Goal: Information Seeking & Learning: Learn about a topic

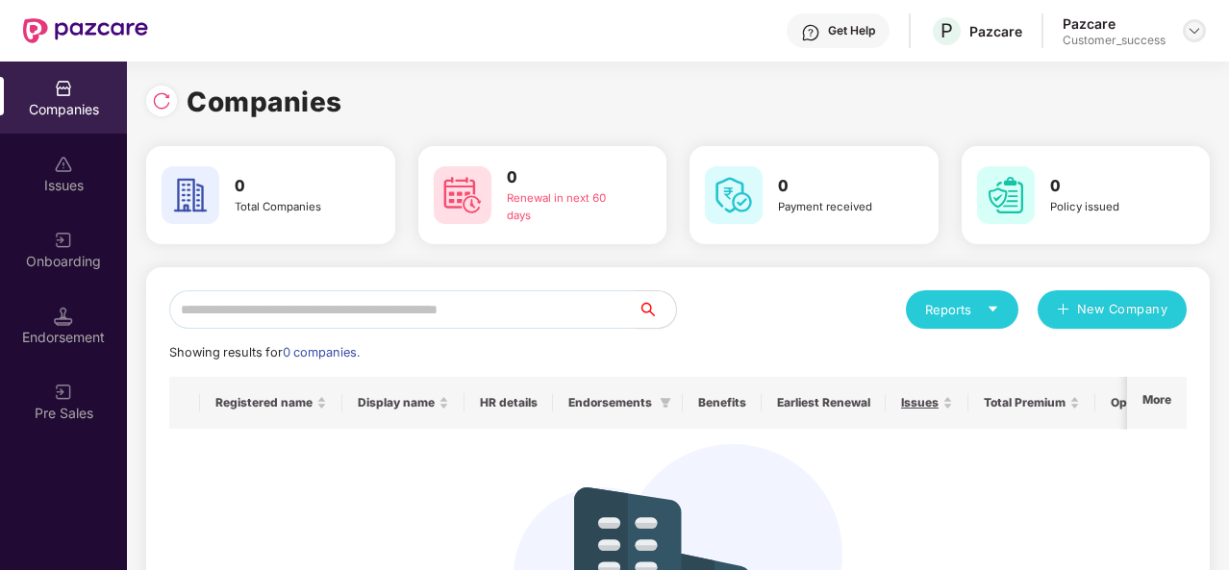
click at [1196, 37] on img at bounding box center [1193, 30] width 15 height 15
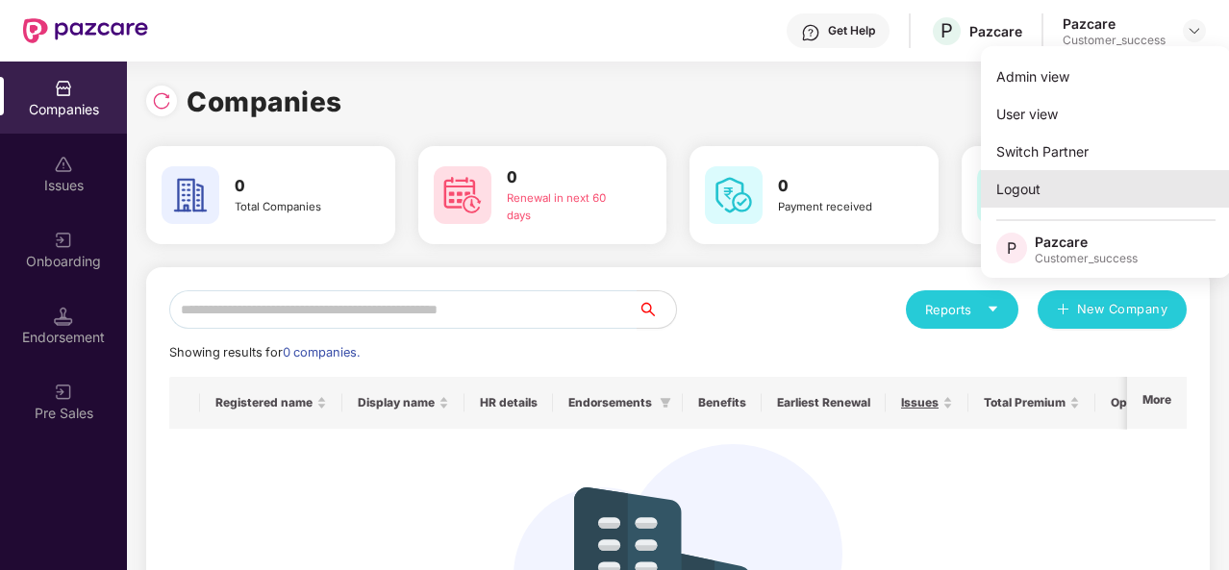
click at [1046, 193] on div "Logout" at bounding box center [1106, 188] width 250 height 37
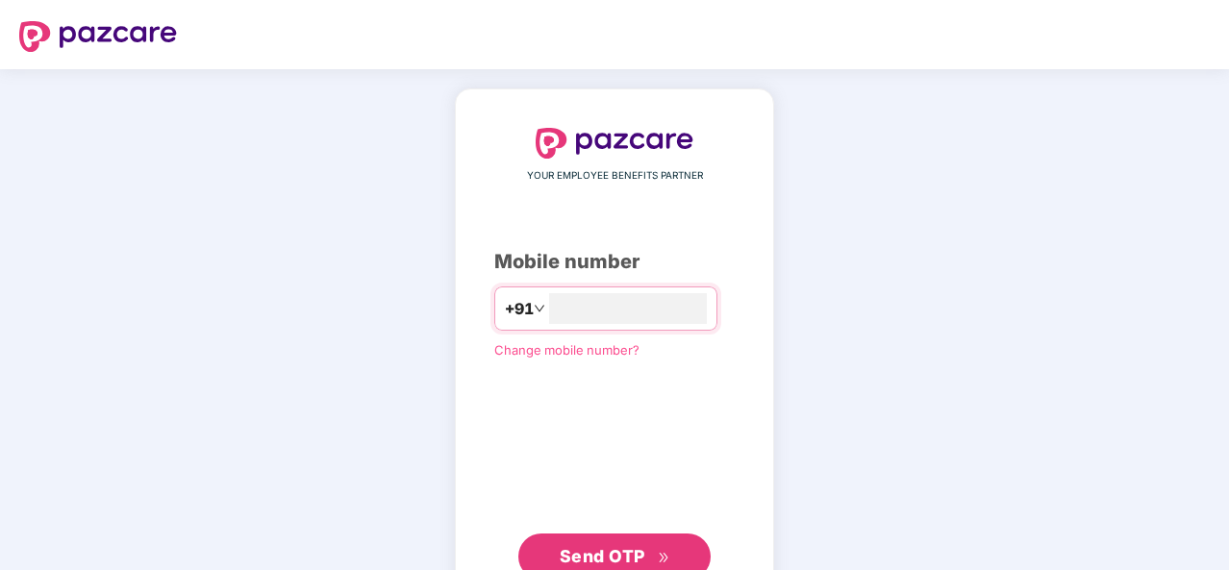
scroll to position [65, 0]
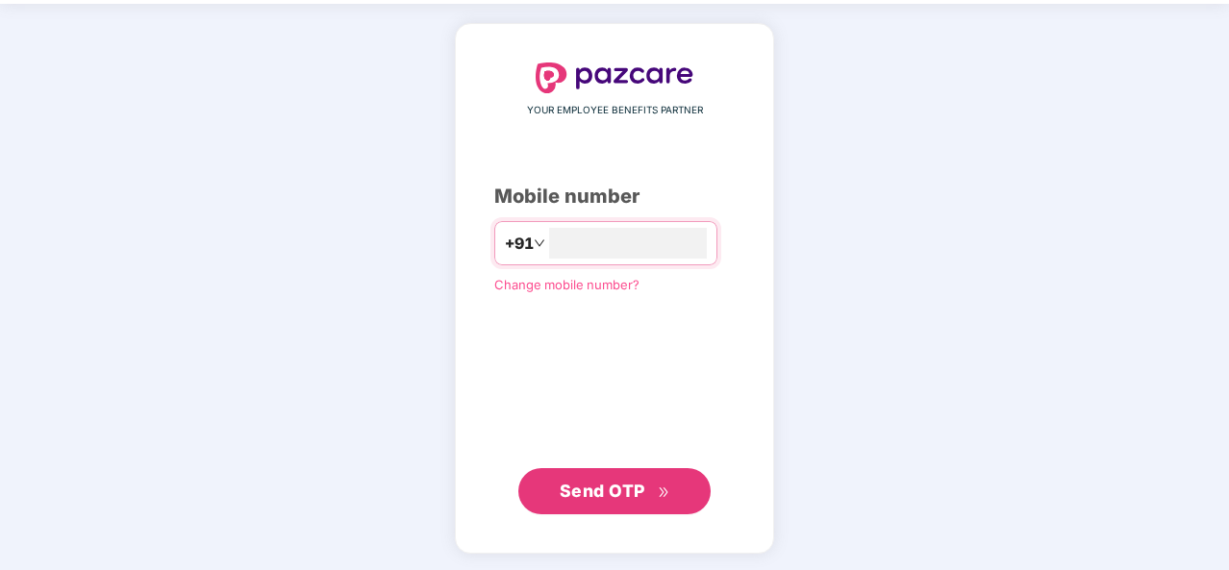
type input "**********"
click at [654, 489] on span "Send OTP" at bounding box center [615, 490] width 111 height 27
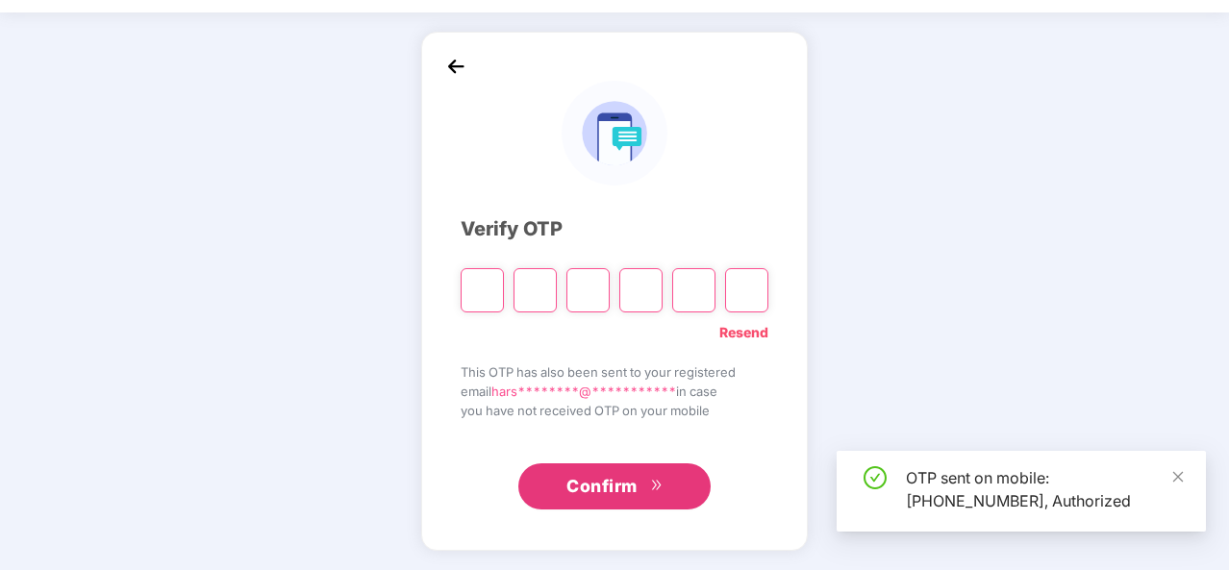
scroll to position [56, 0]
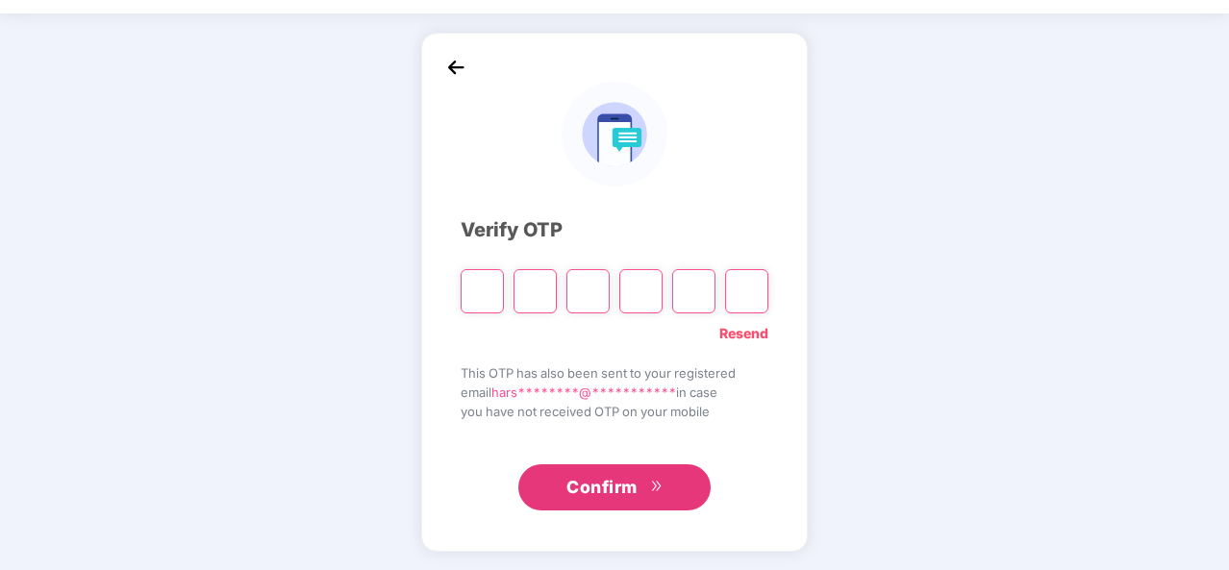
type input "*"
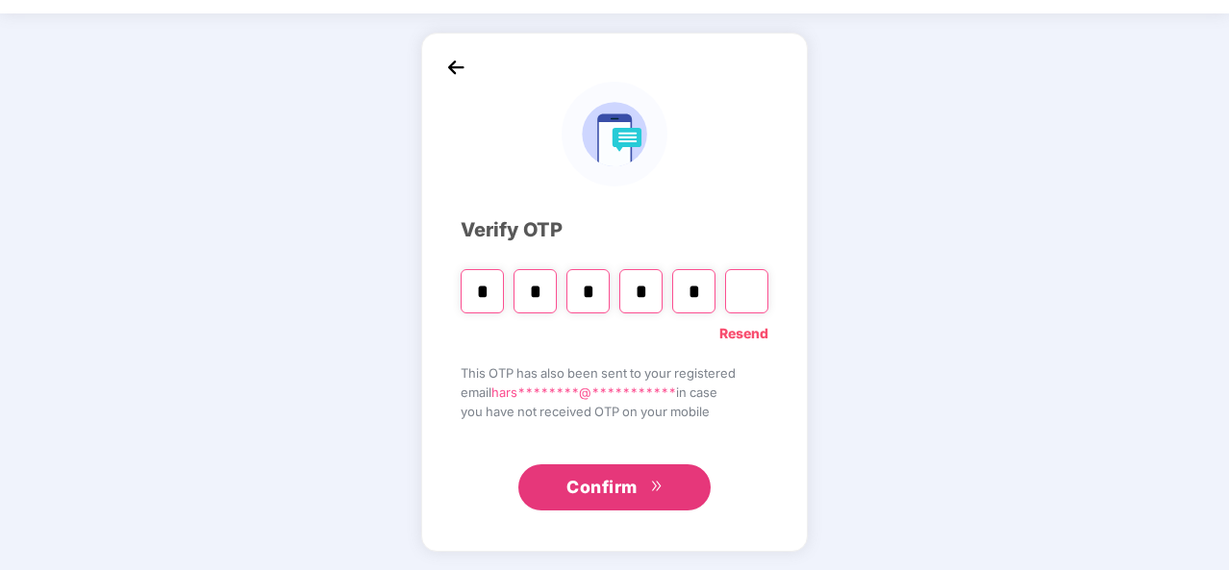
type input "*"
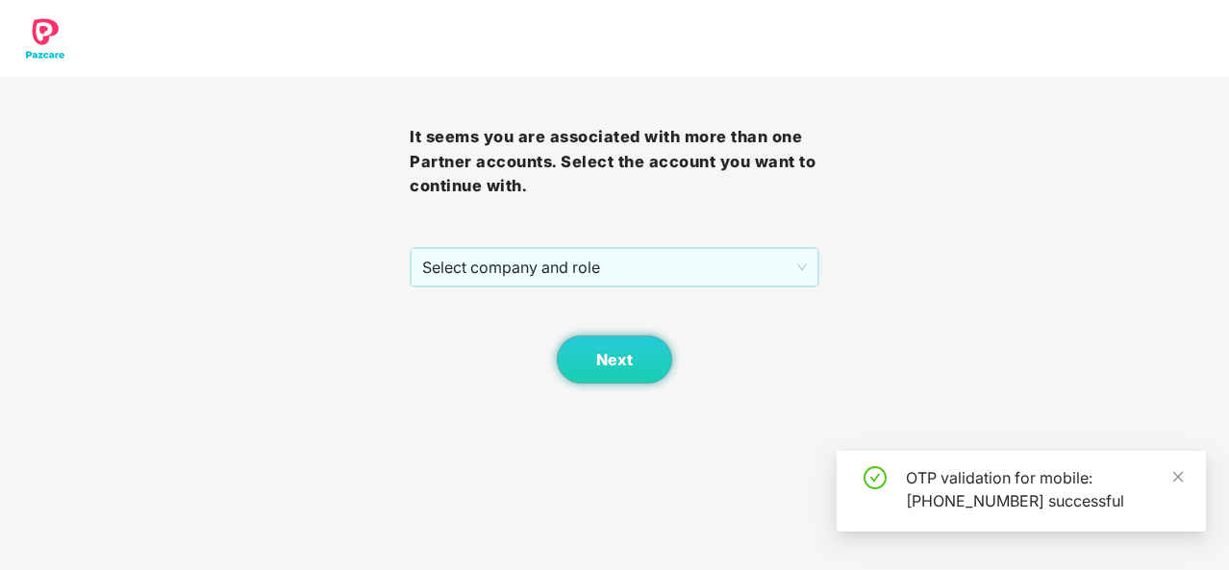
scroll to position [0, 0]
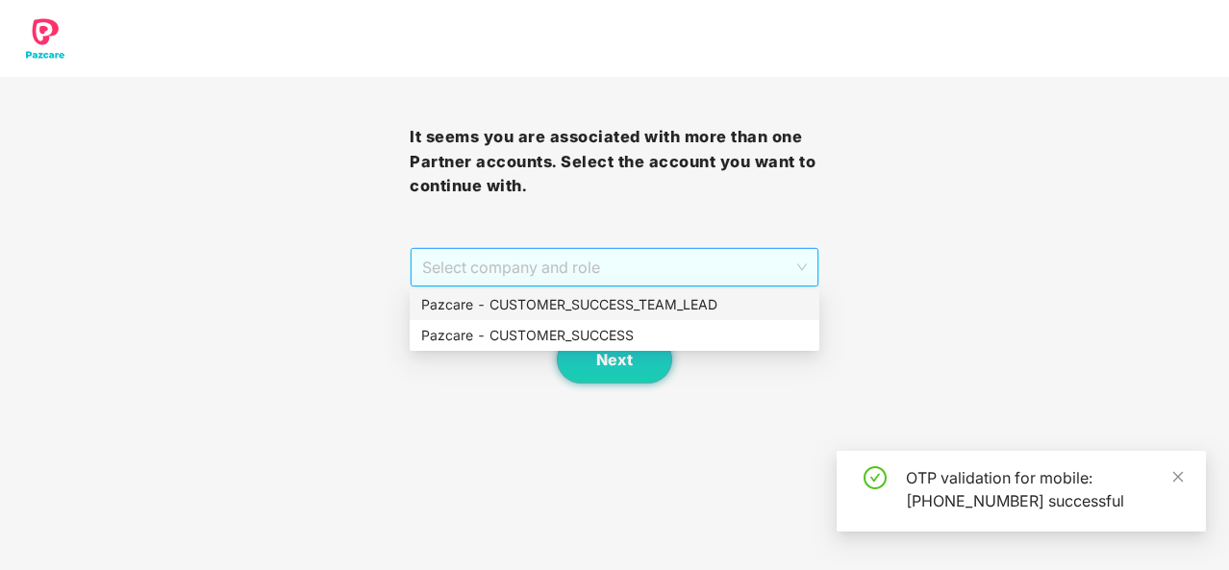
click at [777, 278] on span "Select company and role" at bounding box center [614, 267] width 385 height 37
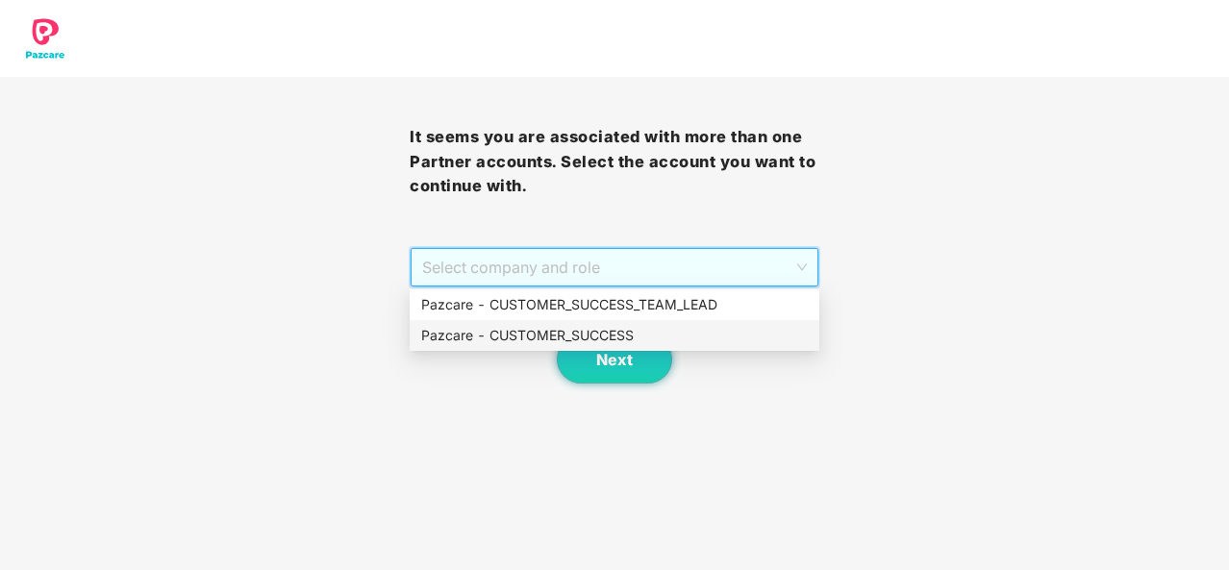
click at [630, 334] on div "Pazcare - CUSTOMER_SUCCESS" at bounding box center [614, 335] width 386 height 21
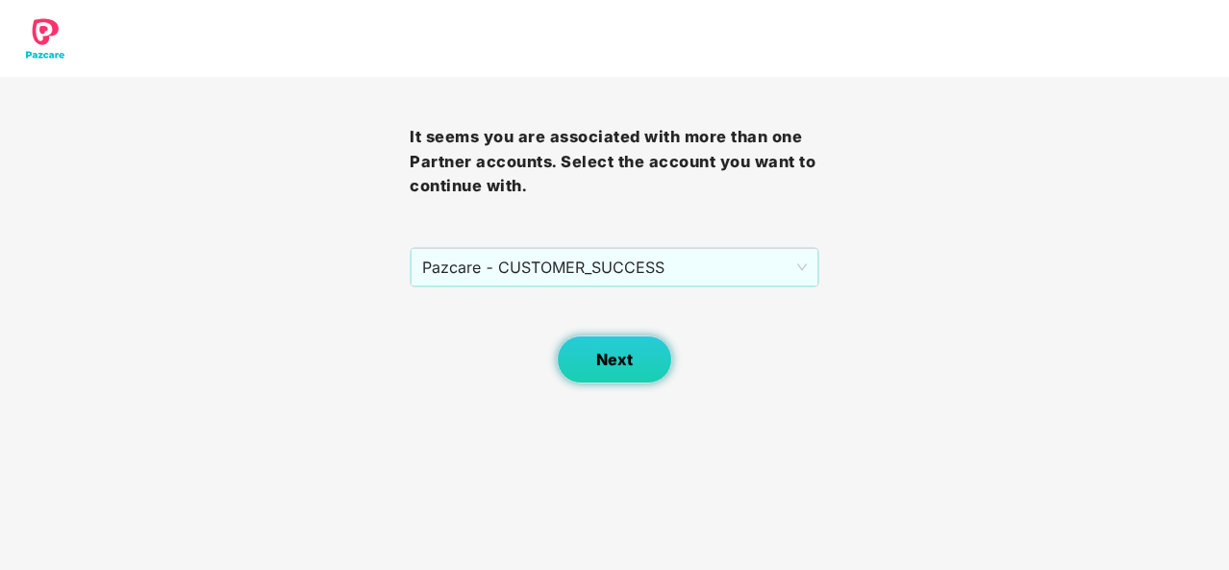
click at [635, 357] on button "Next" at bounding box center [614, 360] width 115 height 48
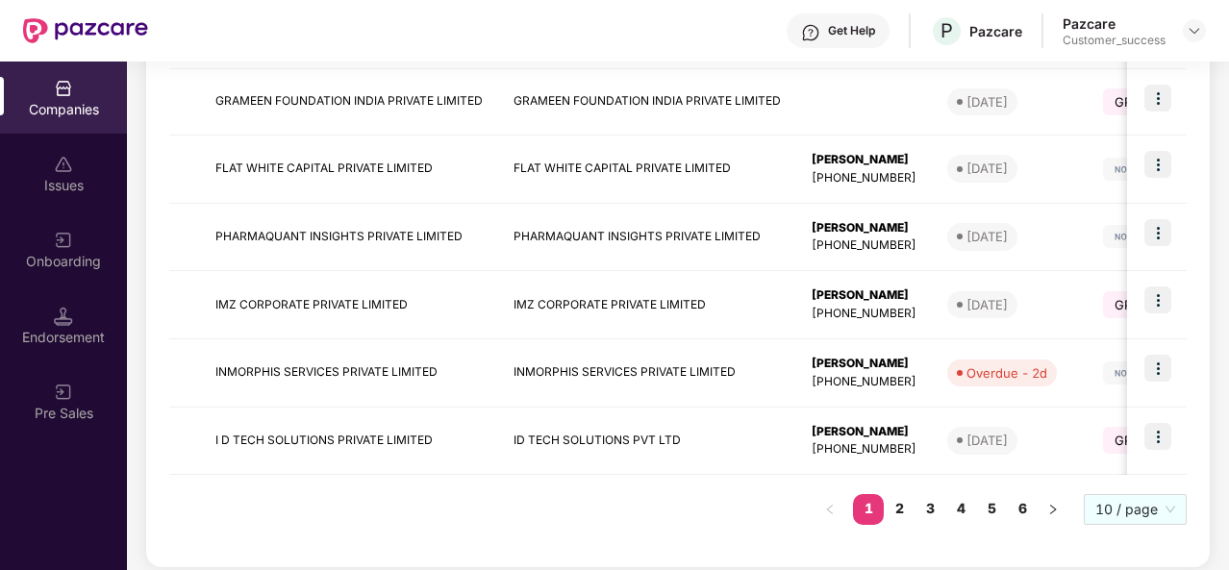
scroll to position [640, 0]
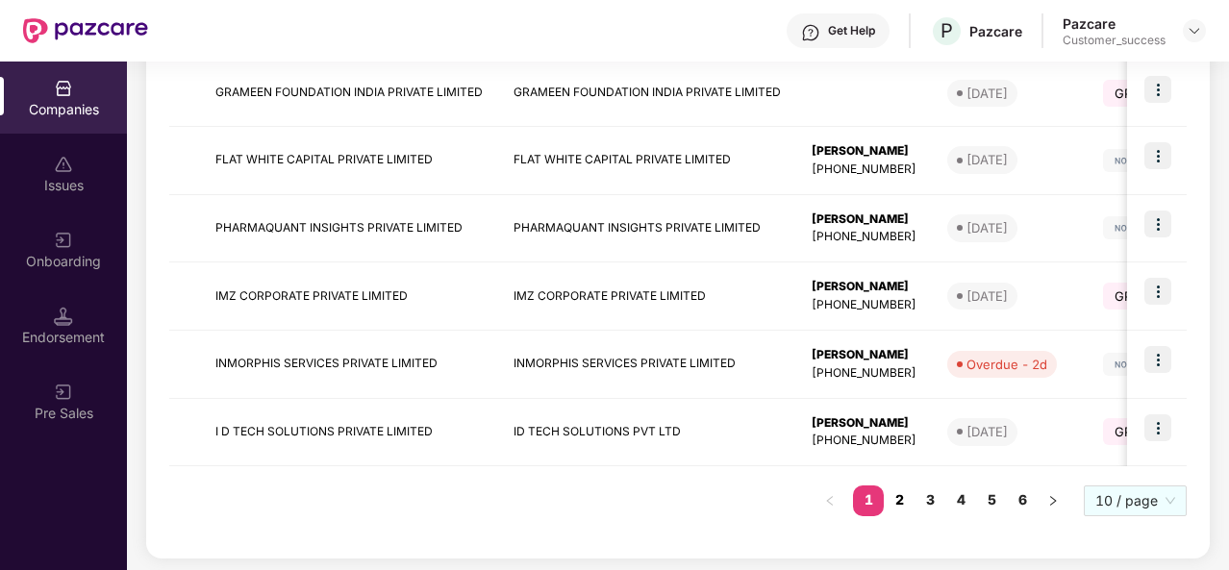
click at [903, 493] on link "2" at bounding box center [899, 499] width 31 height 29
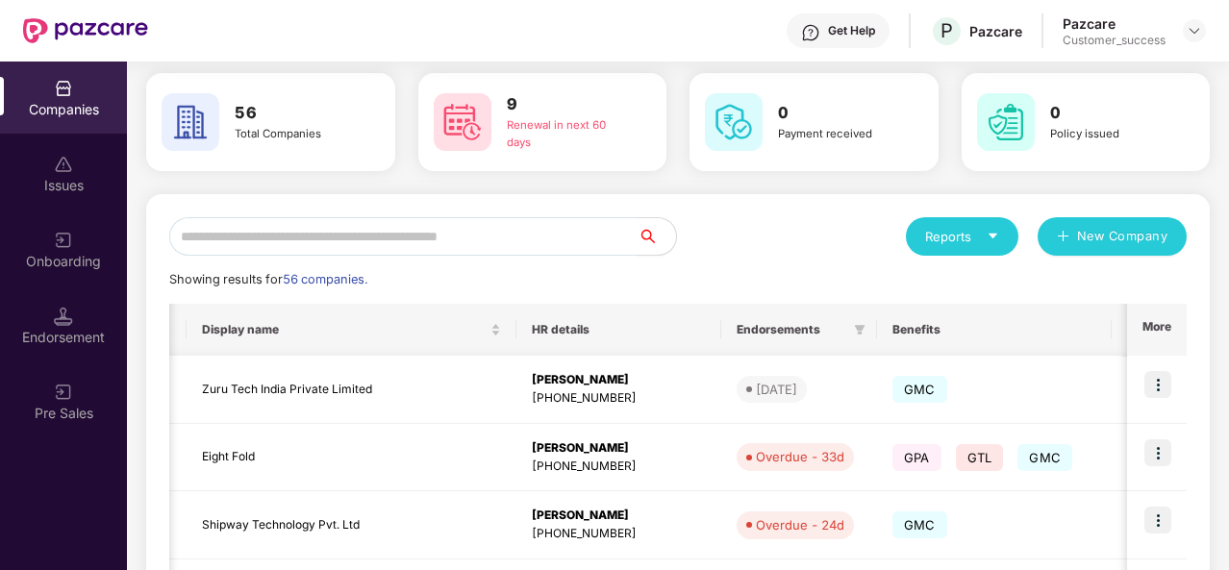
scroll to position [0, 345]
click at [973, 230] on div "Reports" at bounding box center [962, 236] width 74 height 19
click at [956, 289] on div "Companies" at bounding box center [952, 287] width 70 height 21
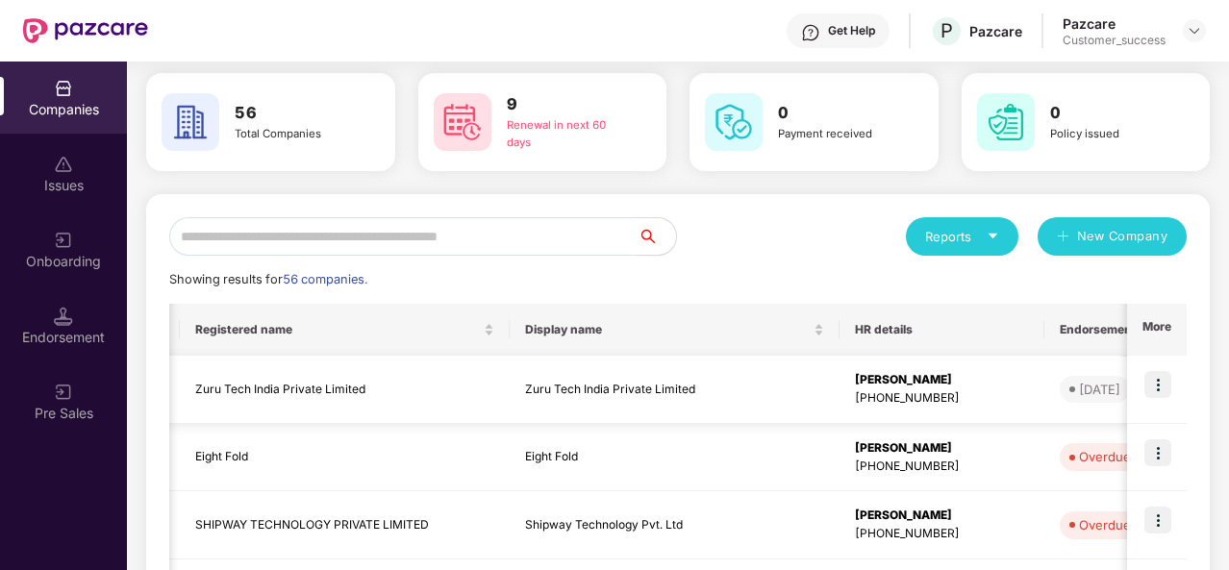
scroll to position [0, 0]
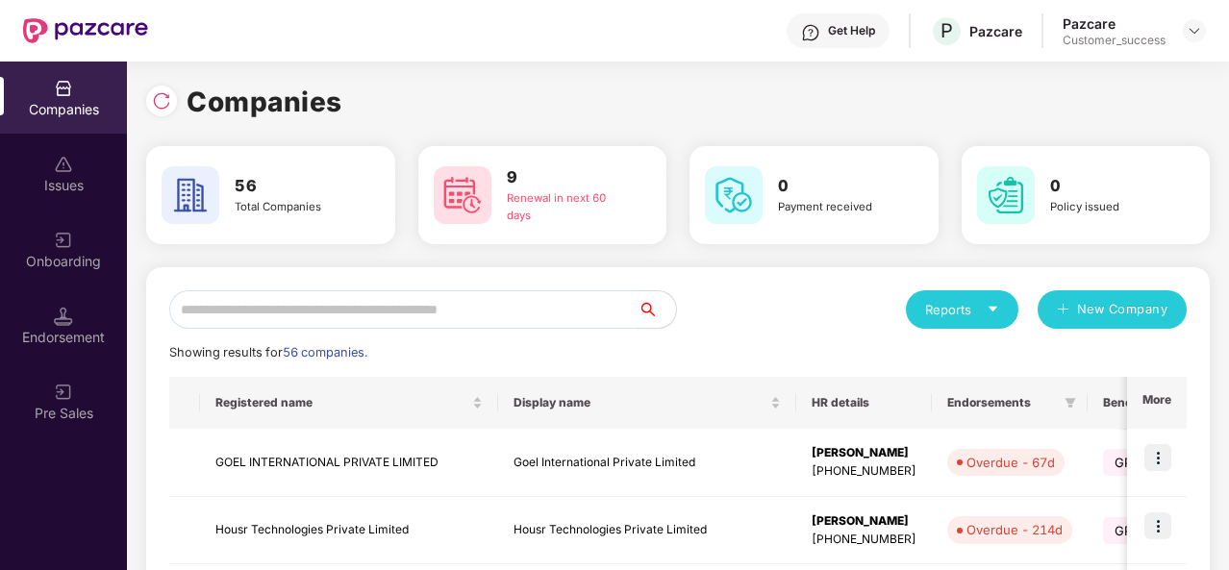
click at [268, 310] on input "text" at bounding box center [403, 309] width 468 height 38
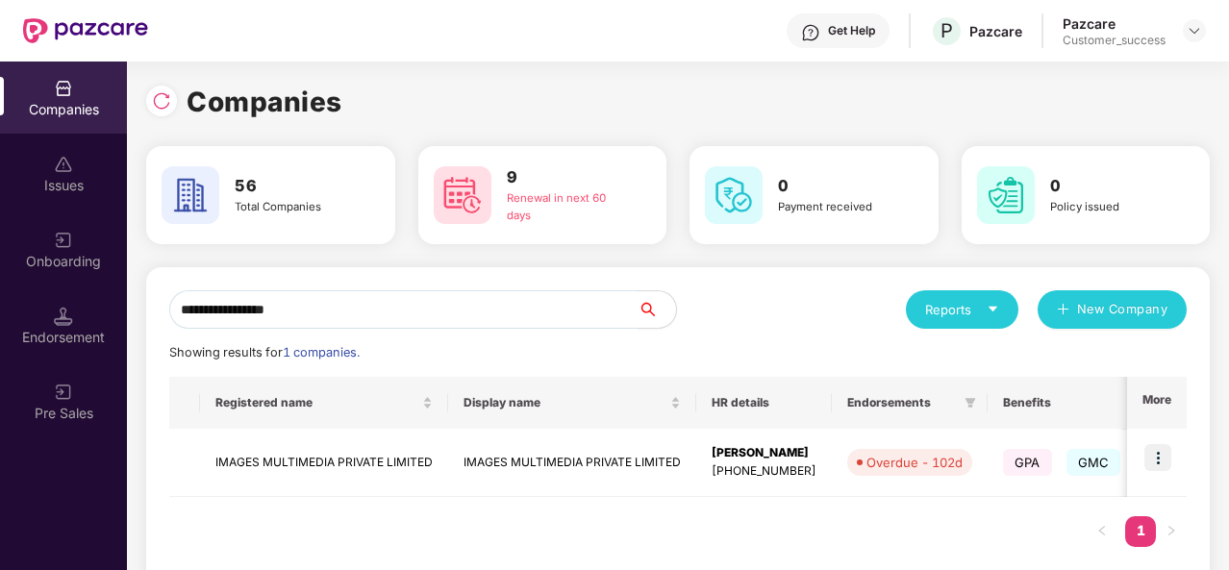
type input "**********"
click at [440, 443] on td "IMAGES MULTIMEDIA PRIVATE LIMITED" at bounding box center [324, 463] width 248 height 68
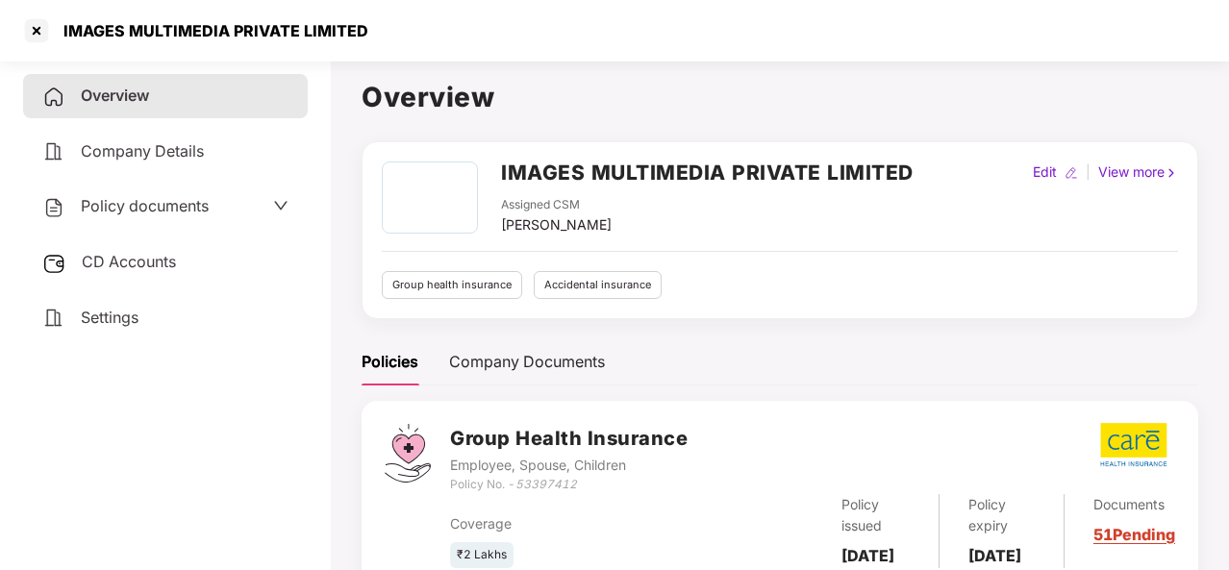
click at [210, 147] on div "Company Details" at bounding box center [165, 152] width 285 height 44
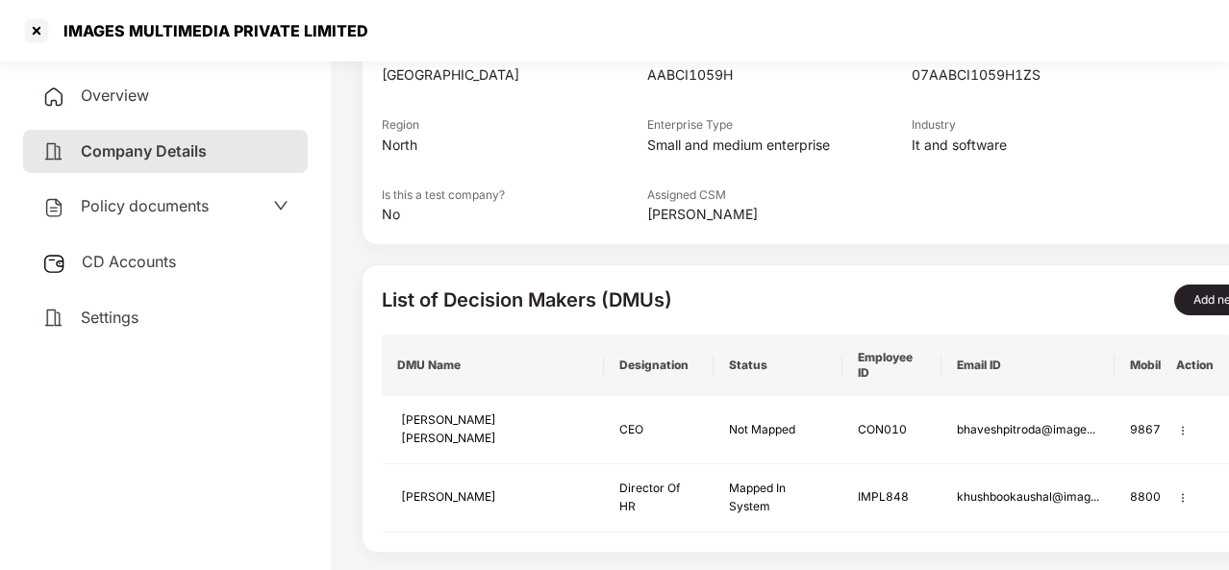
scroll to position [469, 0]
click at [227, 196] on div "Policy documents" at bounding box center [165, 206] width 246 height 25
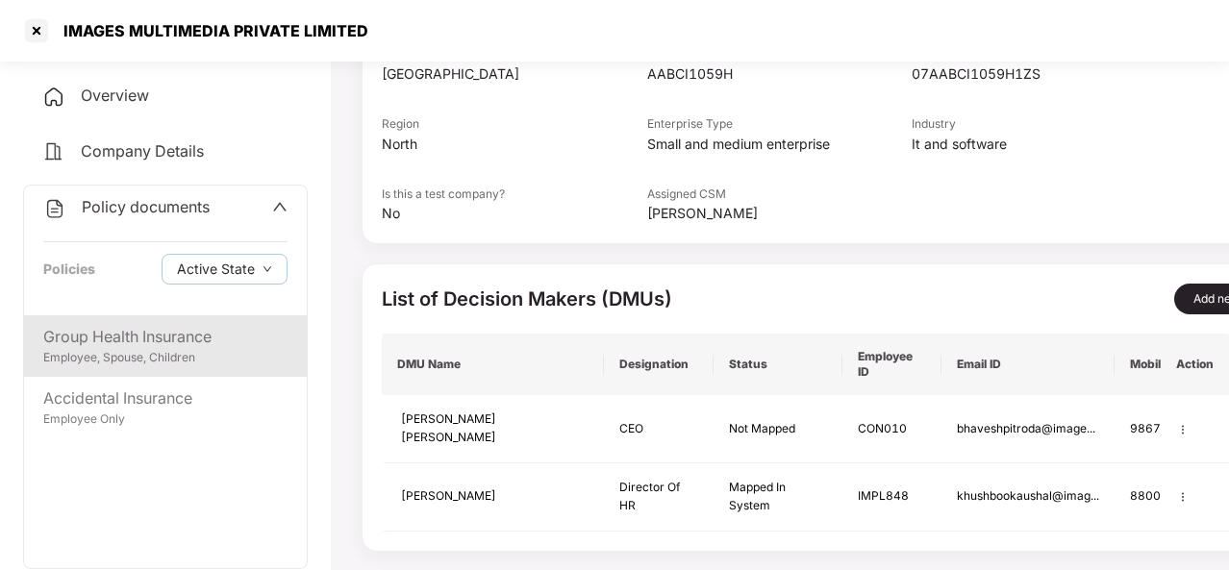
click at [197, 334] on div "Group Health Insurance" at bounding box center [165, 337] width 244 height 24
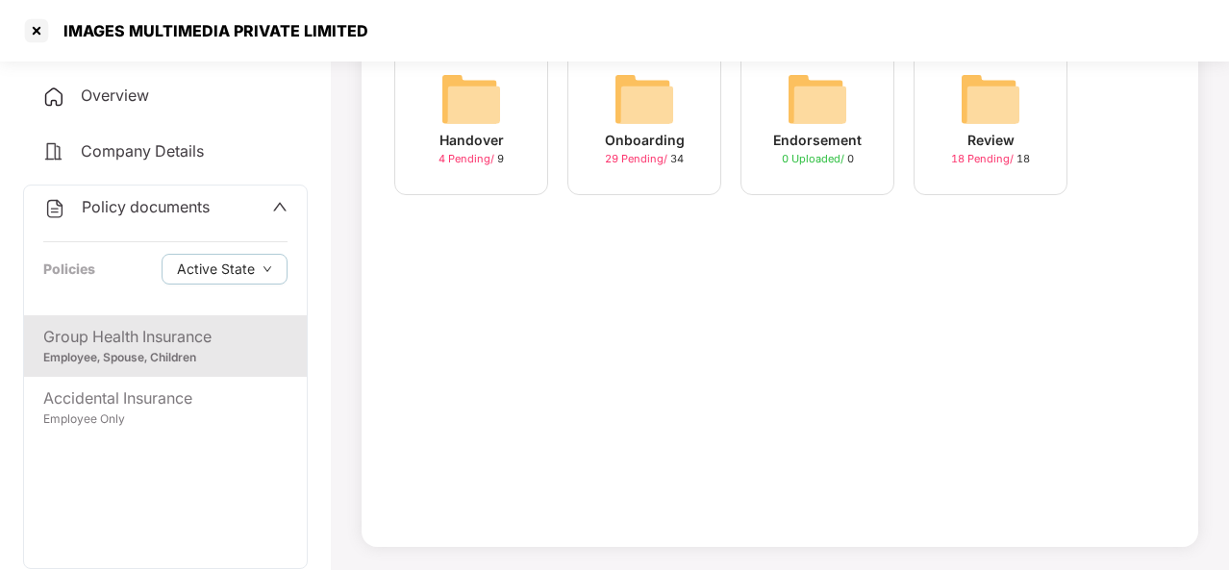
scroll to position [0, 0]
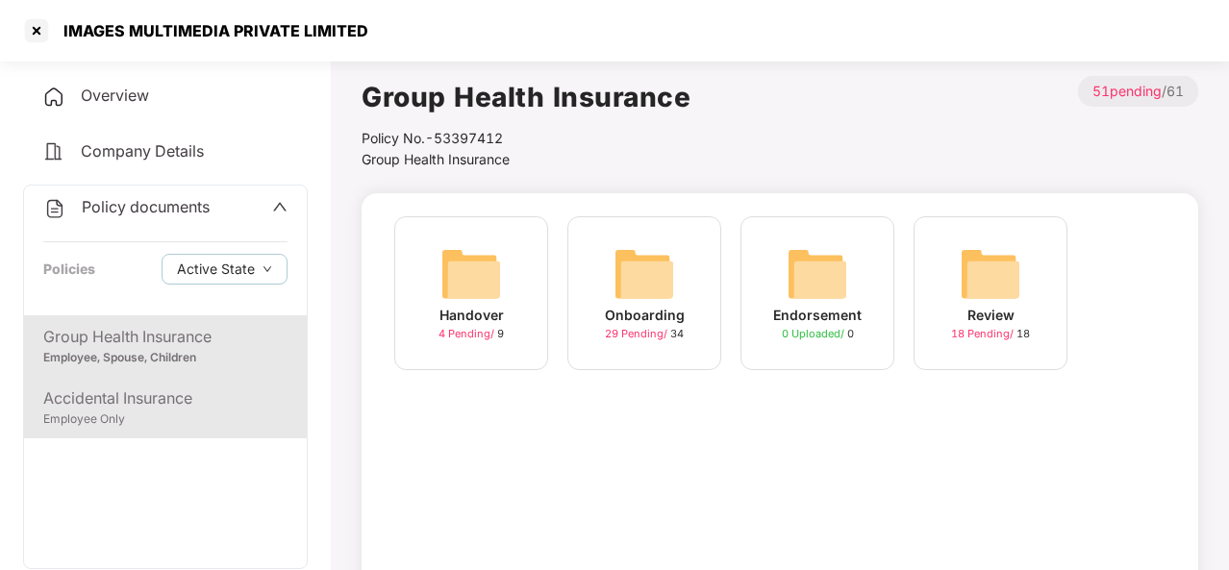
click at [112, 412] on div "Employee Only" at bounding box center [165, 420] width 244 height 18
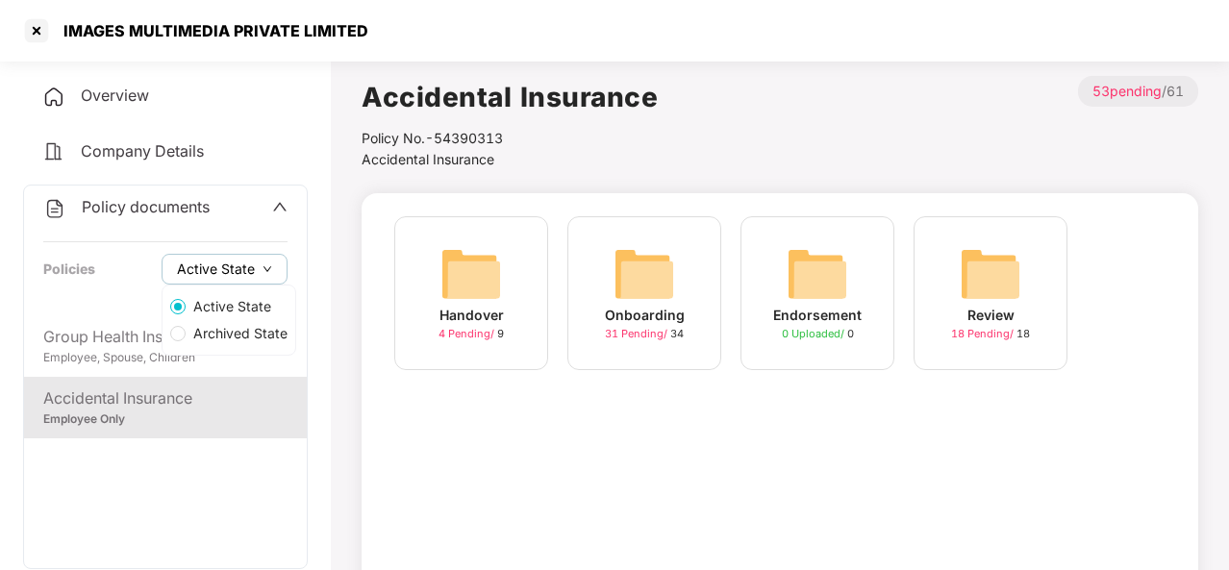
scroll to position [109, 0]
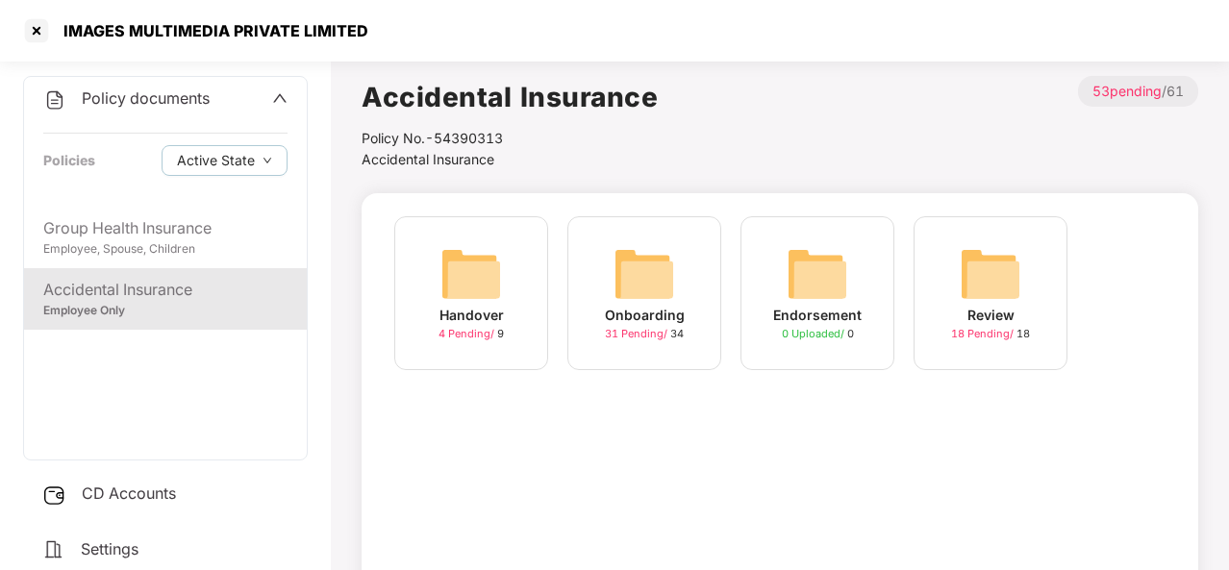
click at [138, 482] on div "CD Accounts" at bounding box center [165, 494] width 285 height 44
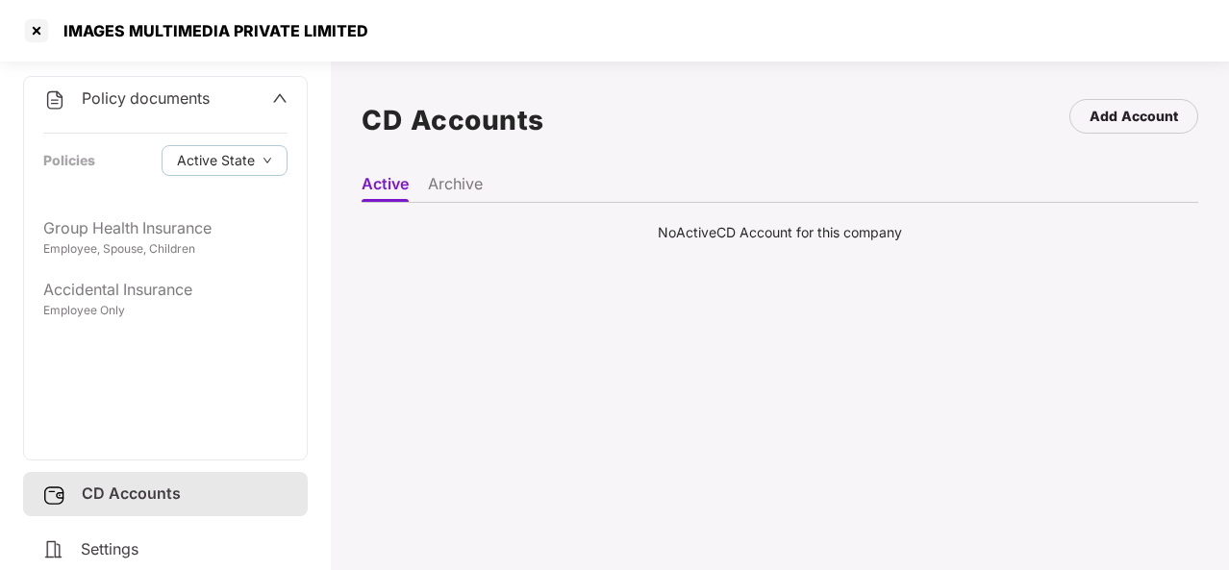
click at [441, 191] on li "Archive" at bounding box center [455, 188] width 55 height 28
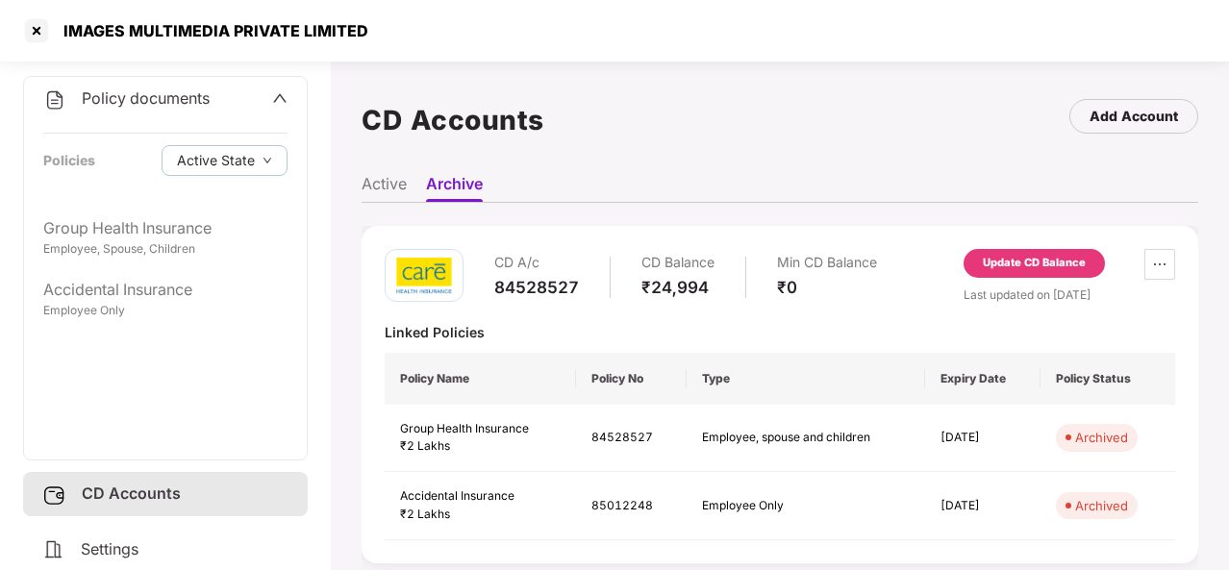
click at [386, 184] on li "Active" at bounding box center [383, 188] width 45 height 28
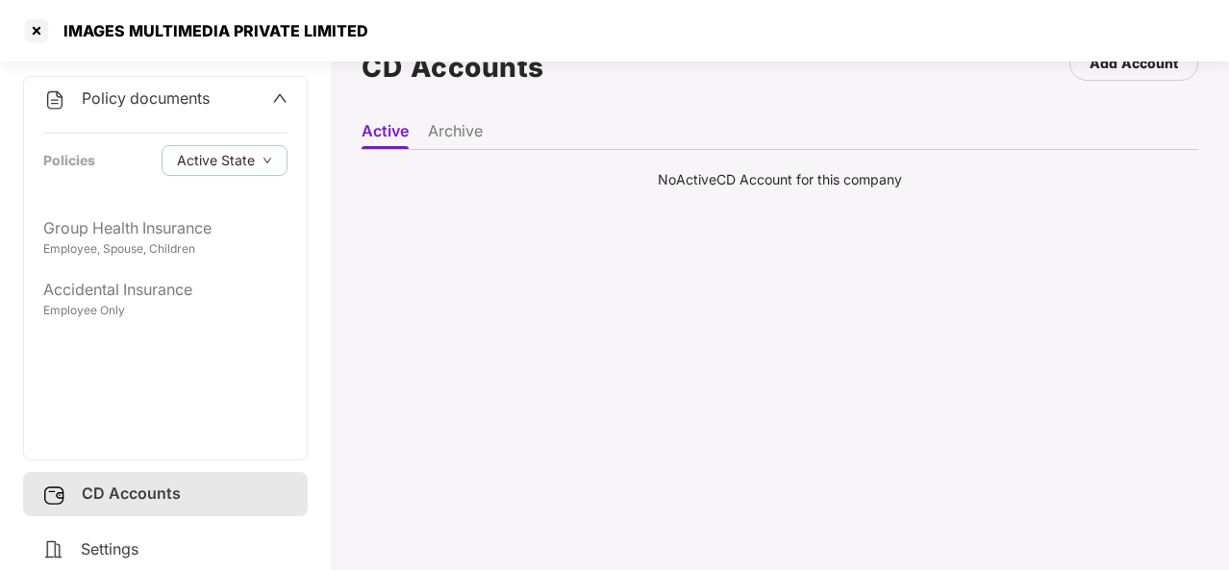
scroll to position [0, 0]
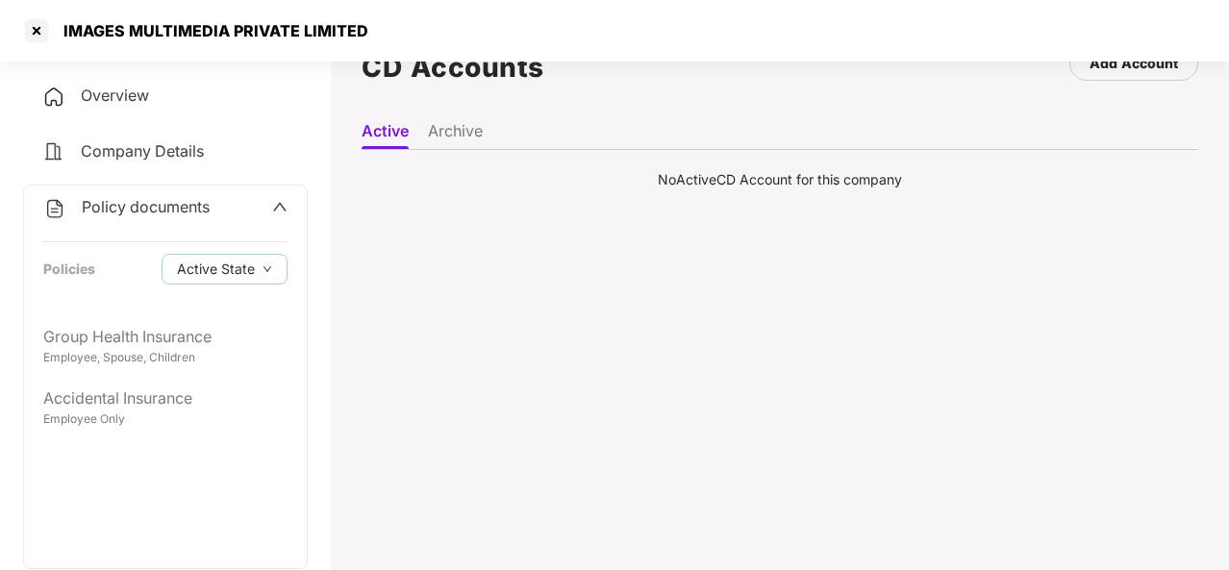
click at [117, 101] on span "Overview" at bounding box center [115, 95] width 68 height 19
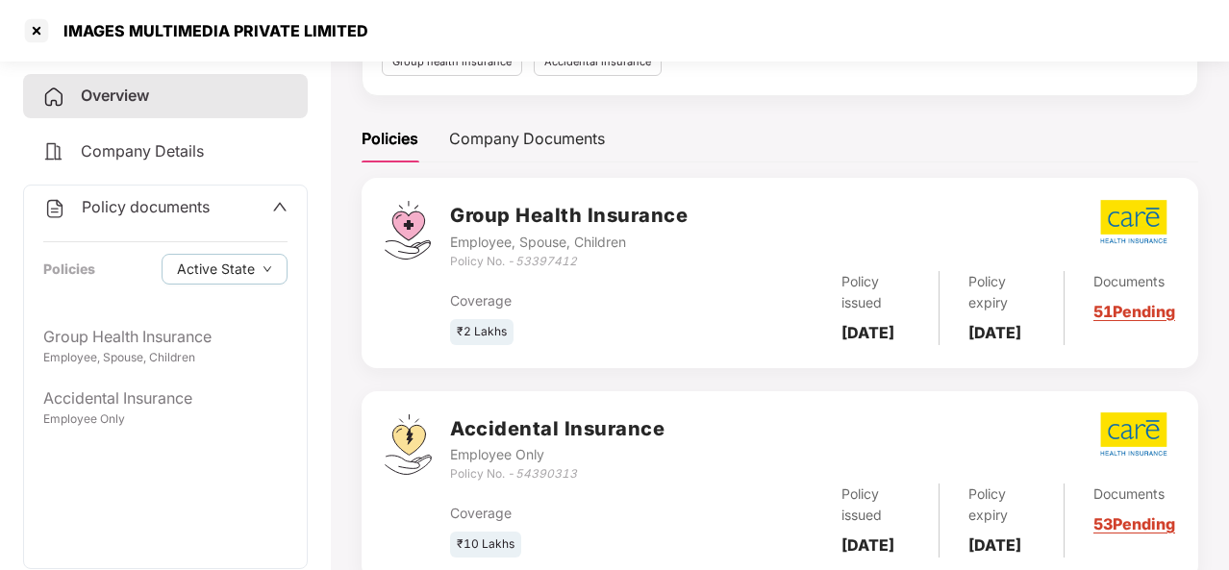
scroll to position [226, 0]
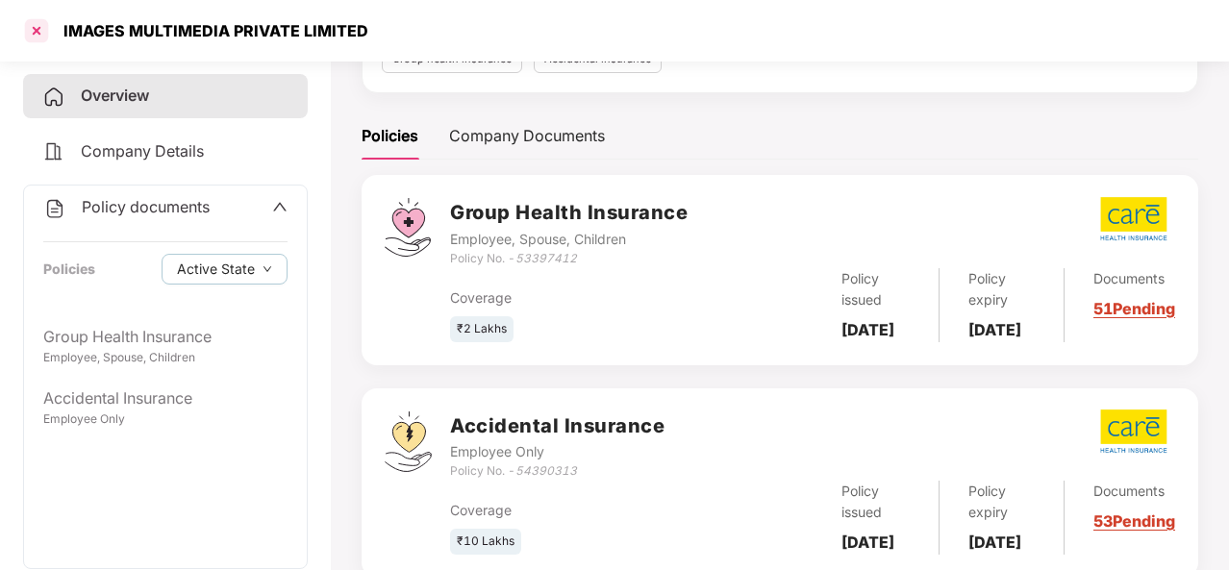
click at [37, 34] on div at bounding box center [36, 30] width 31 height 31
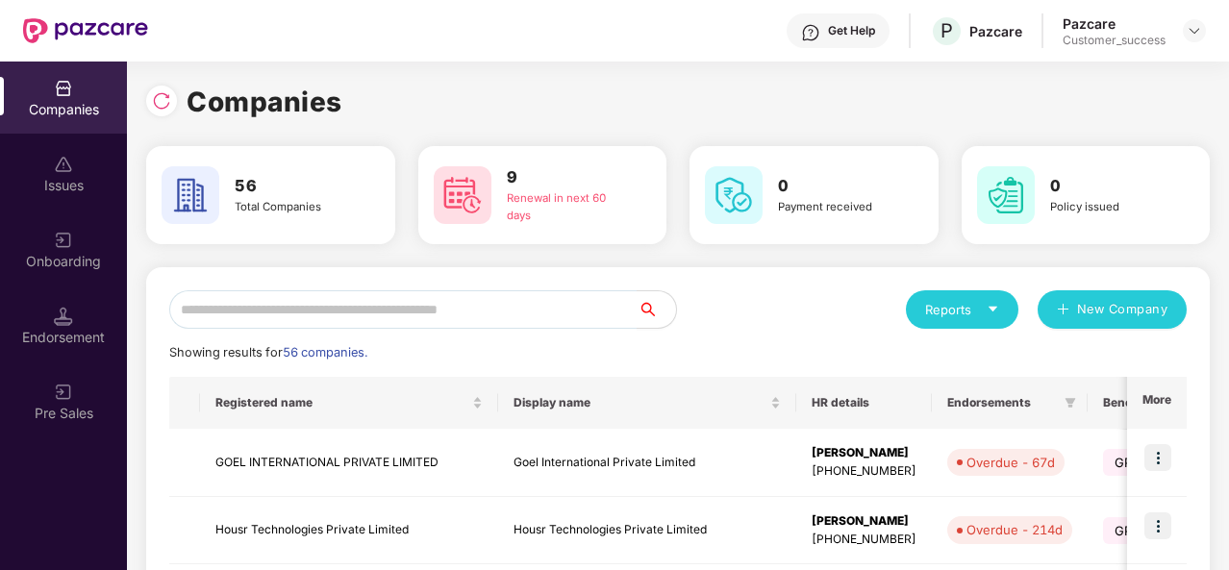
scroll to position [0, 0]
click at [261, 302] on input "text" at bounding box center [403, 309] width 468 height 38
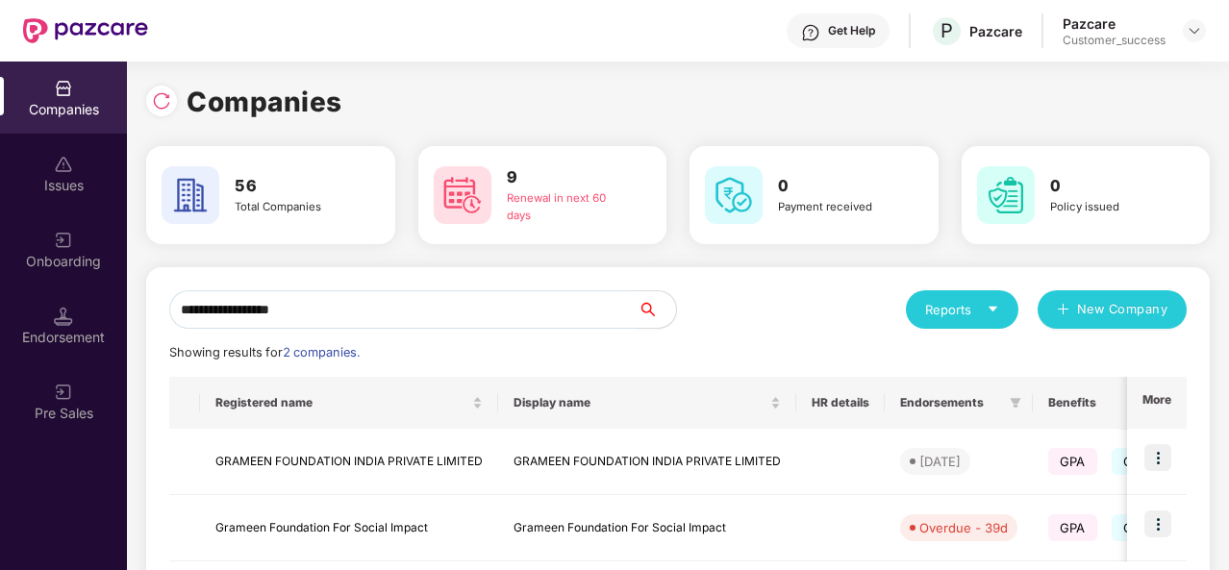
type input "**********"
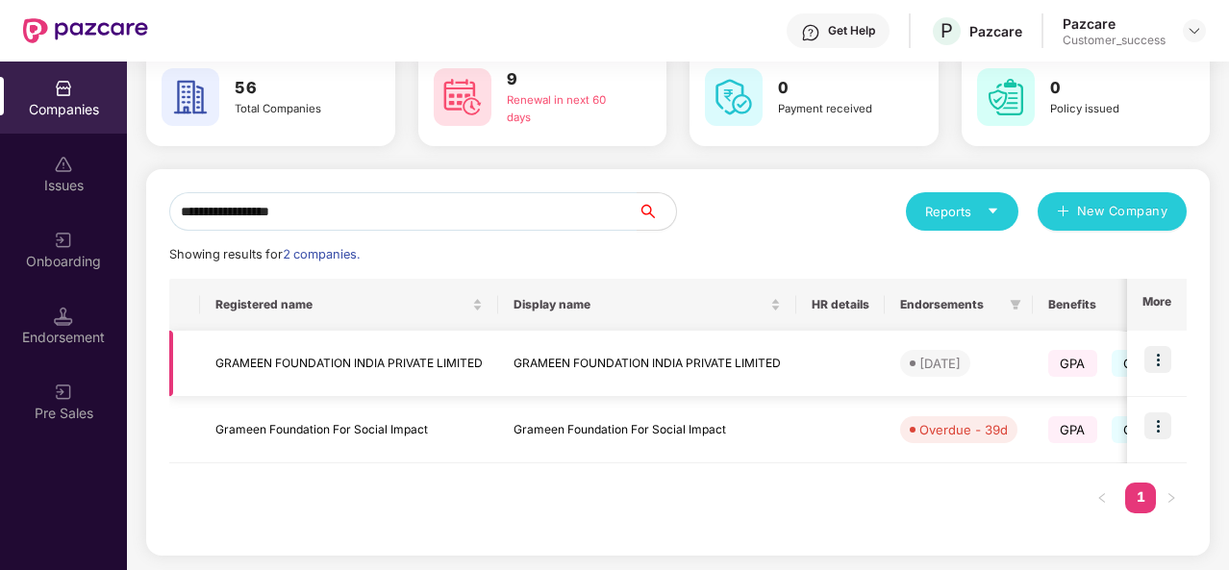
click at [416, 355] on td "GRAMEEN FOUNDATION INDIA PRIVATE LIMITED" at bounding box center [349, 364] width 298 height 66
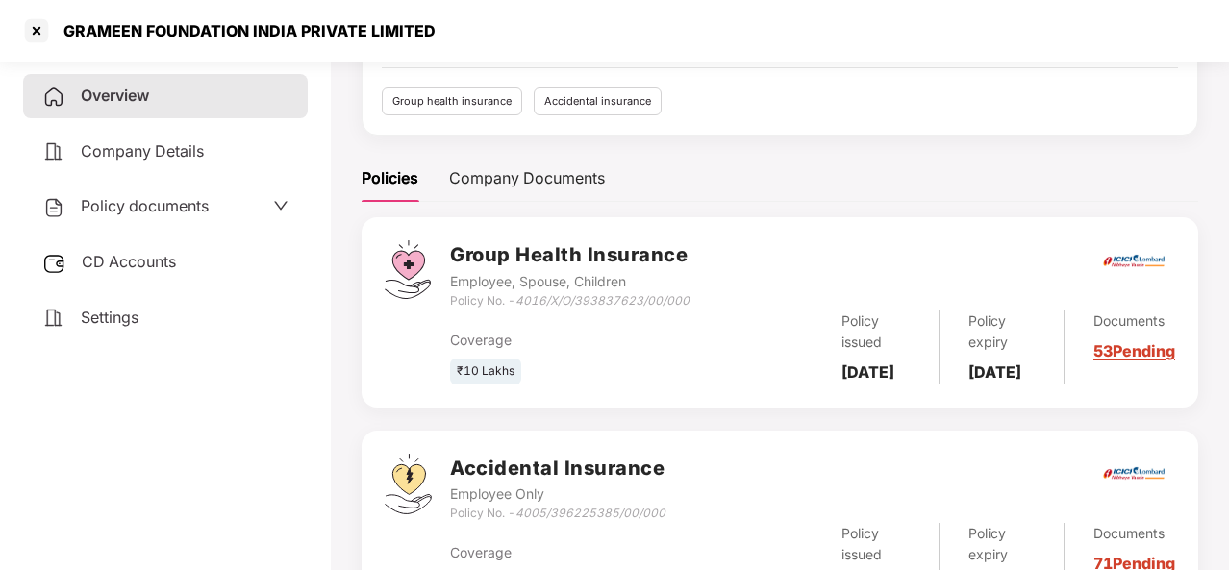
scroll to position [327, 0]
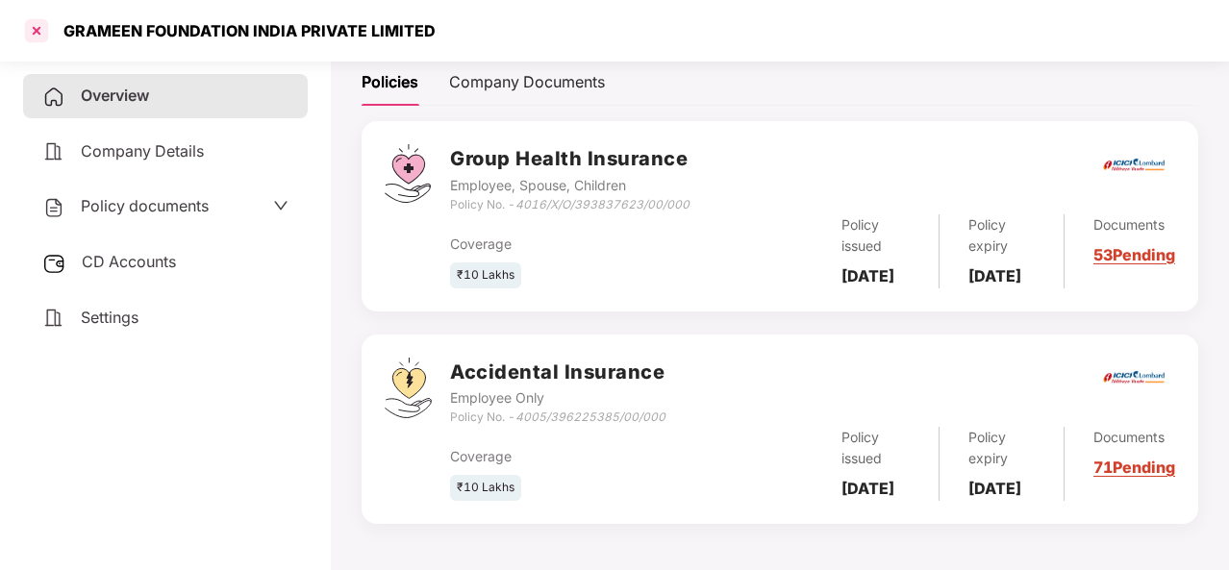
click at [39, 27] on div at bounding box center [36, 30] width 31 height 31
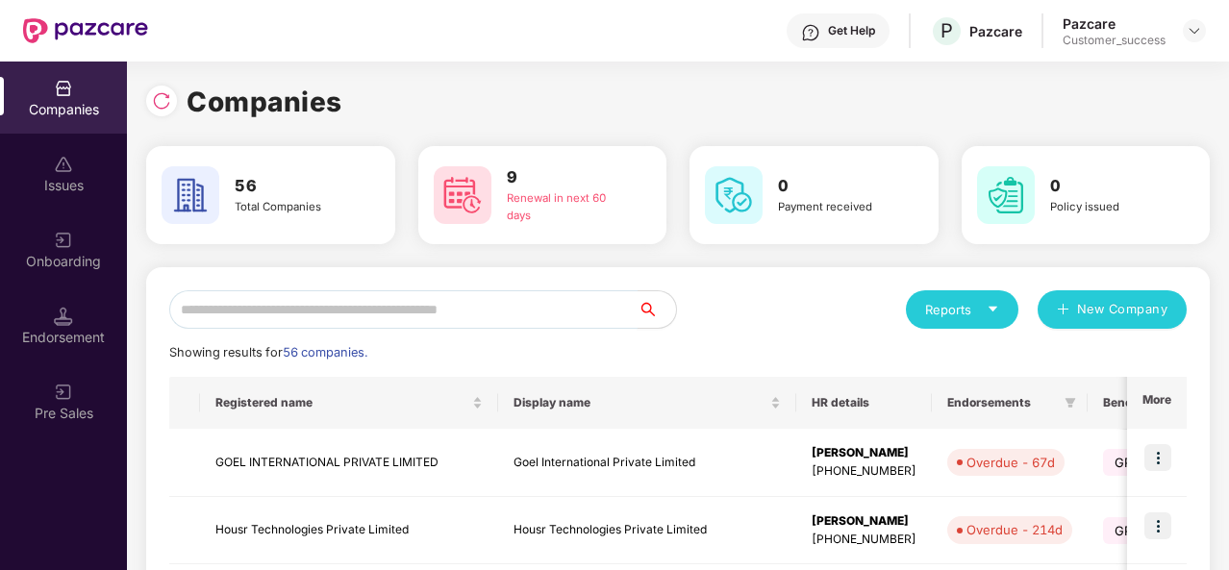
click at [317, 314] on input "text" at bounding box center [403, 309] width 468 height 38
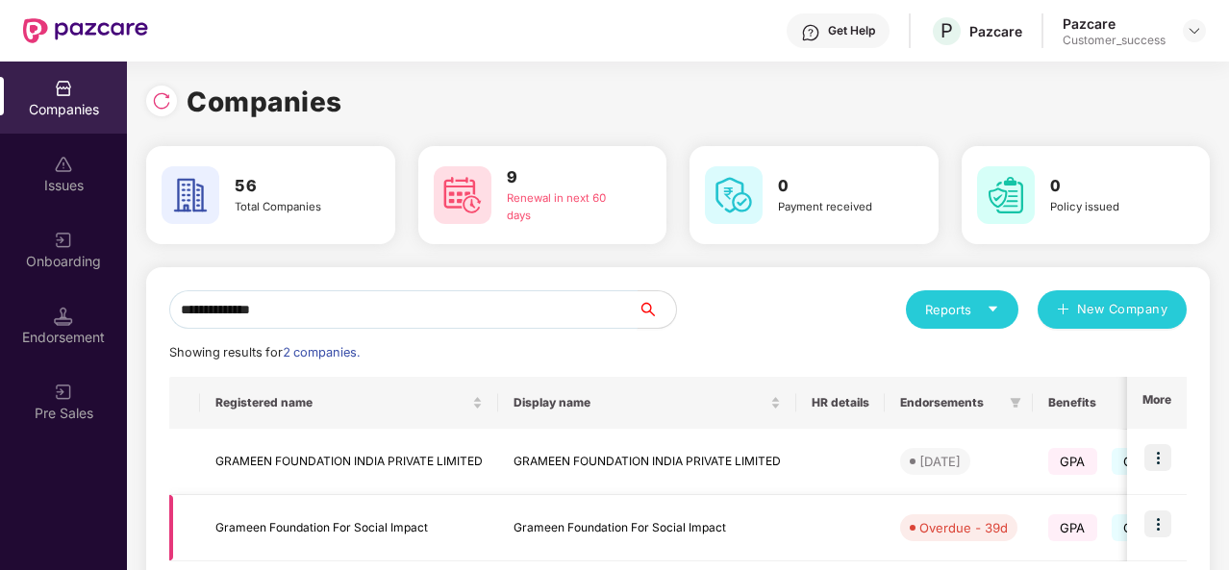
type input "**********"
click at [428, 521] on td "Grameen Foundation For Social Impact" at bounding box center [349, 528] width 298 height 66
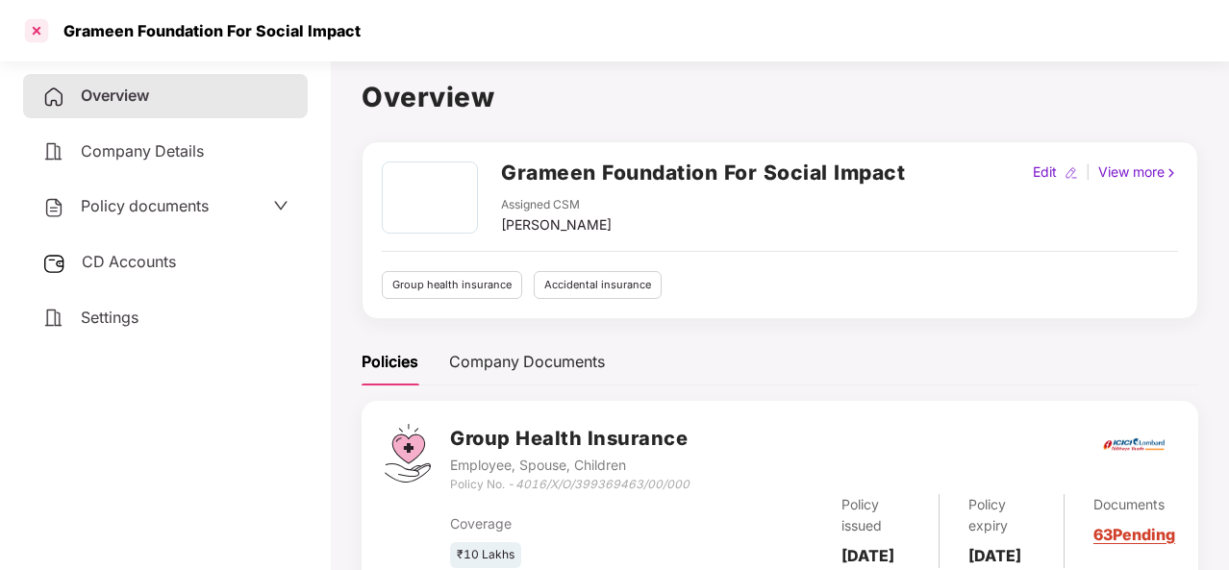
click at [40, 28] on div at bounding box center [36, 30] width 31 height 31
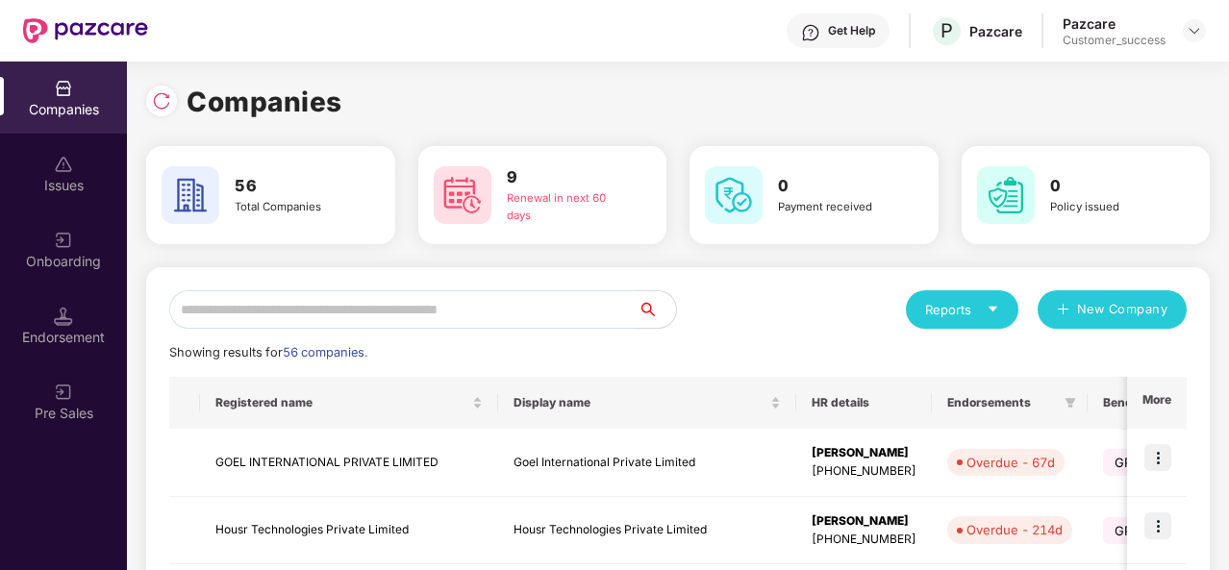
click at [268, 307] on input "text" at bounding box center [403, 309] width 468 height 38
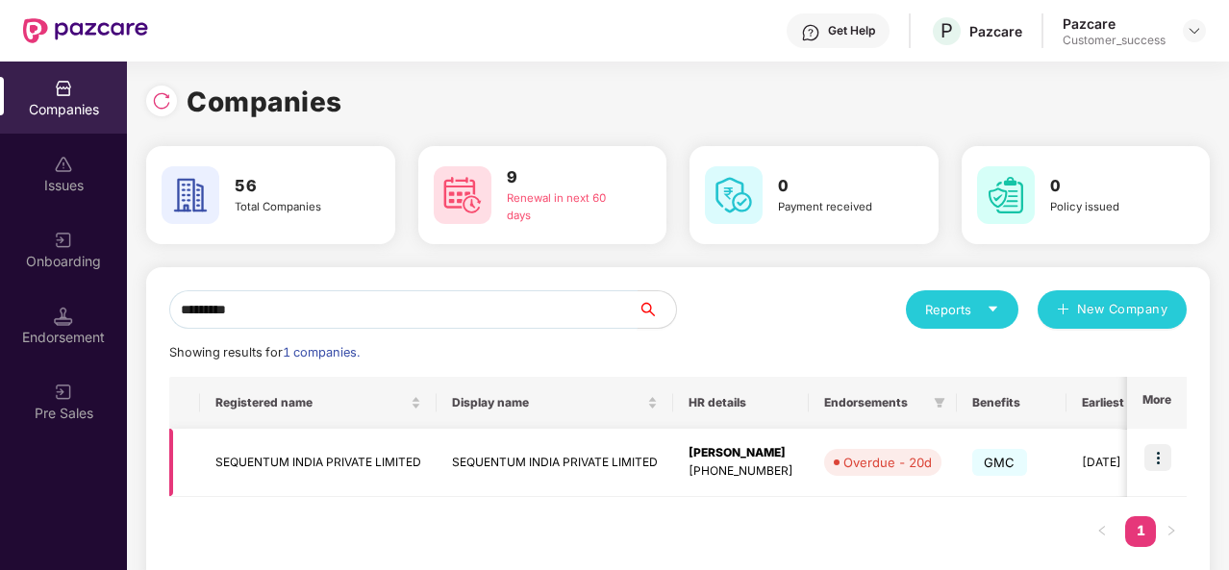
type input "*********"
click at [387, 466] on td "SEQUENTUM INDIA PRIVATE LIMITED" at bounding box center [318, 463] width 236 height 68
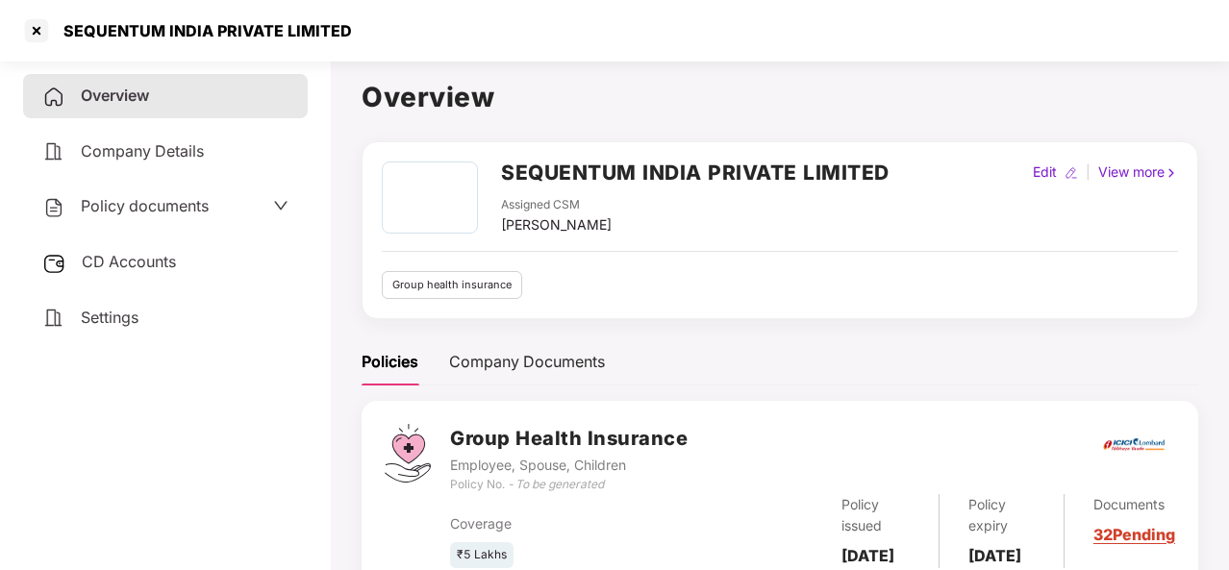
scroll to position [89, 0]
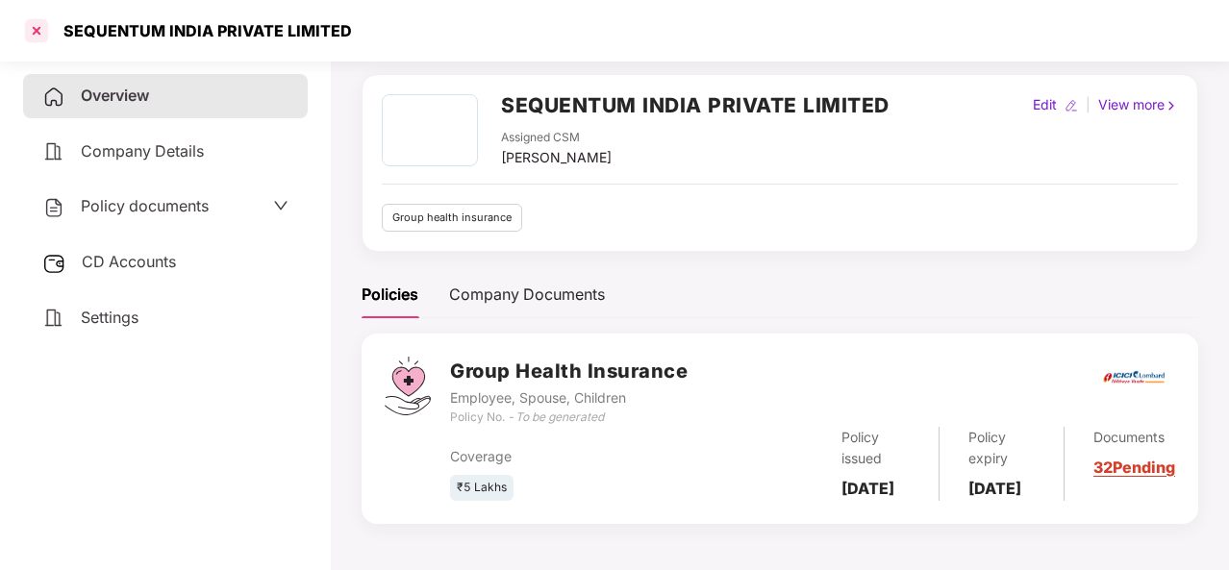
click at [37, 23] on div at bounding box center [36, 30] width 31 height 31
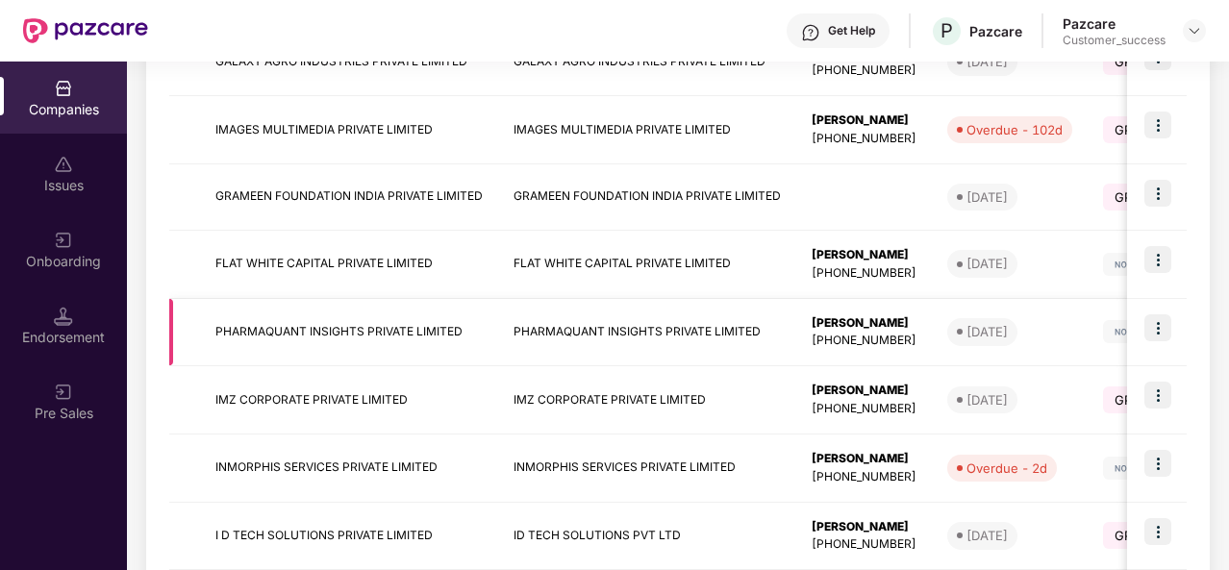
scroll to position [537, 0]
click at [368, 407] on td "IMZ CORPORATE PRIVATE LIMITED" at bounding box center [349, 399] width 298 height 68
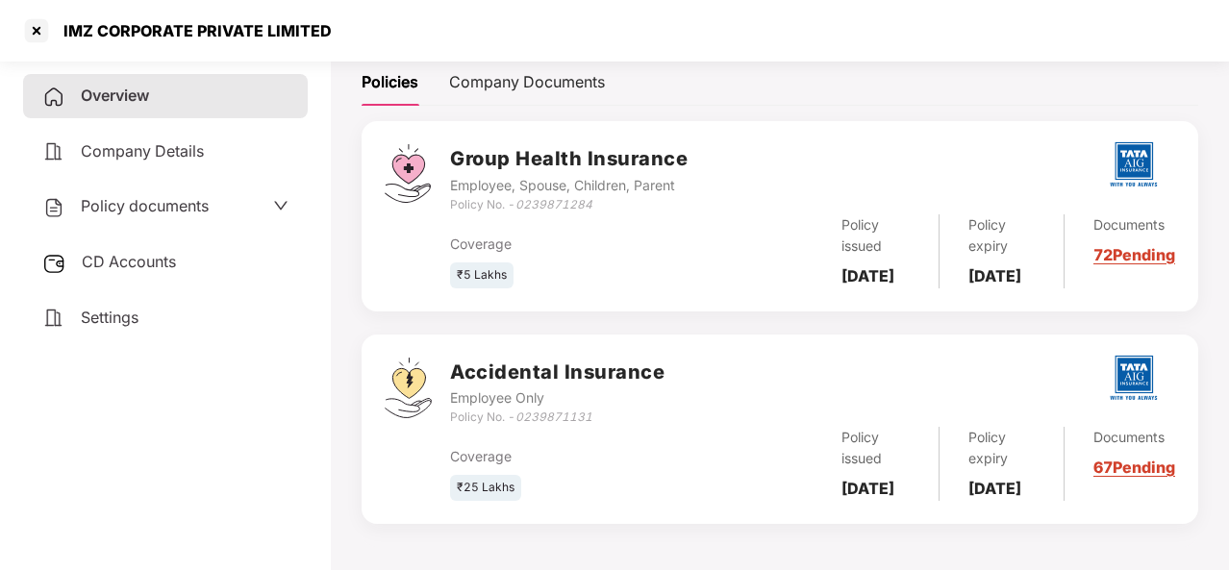
scroll to position [0, 0]
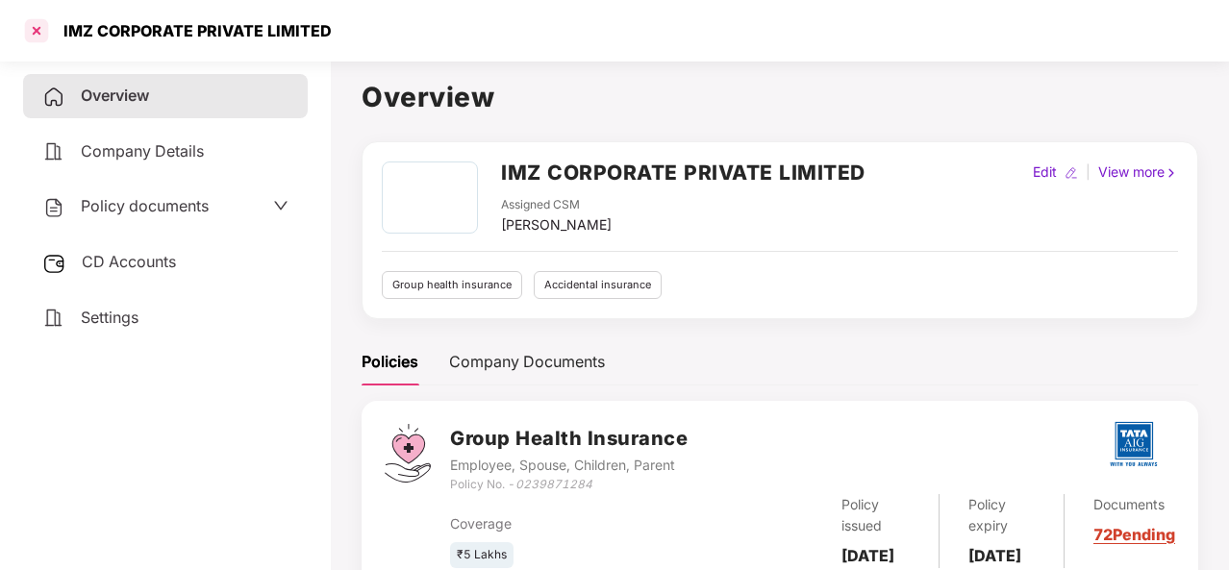
click at [38, 35] on div at bounding box center [36, 30] width 31 height 31
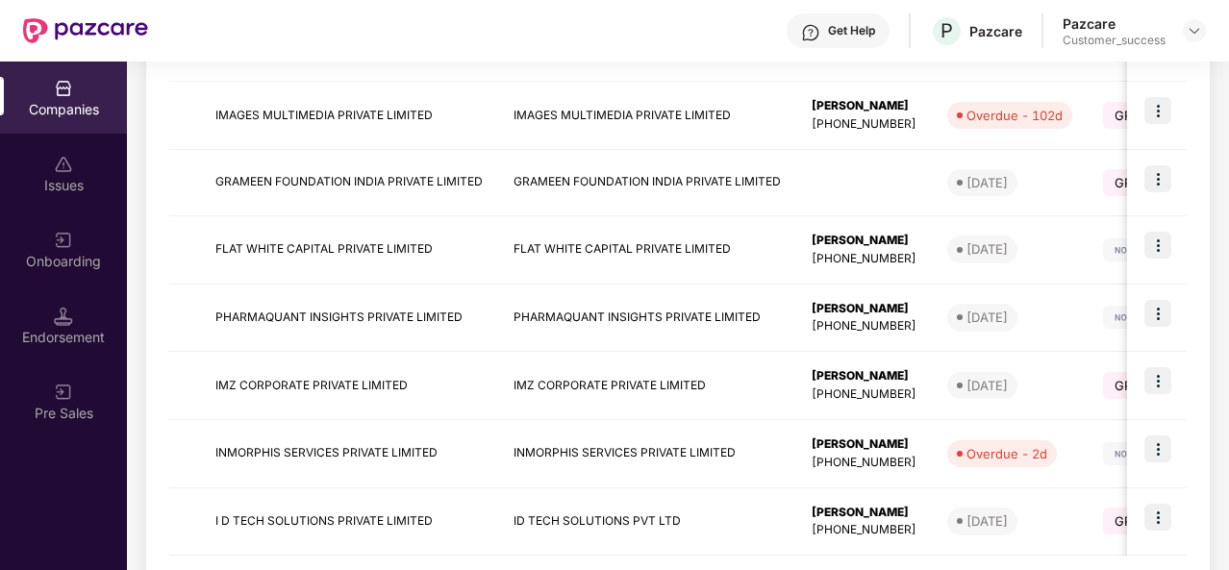
scroll to position [640, 0]
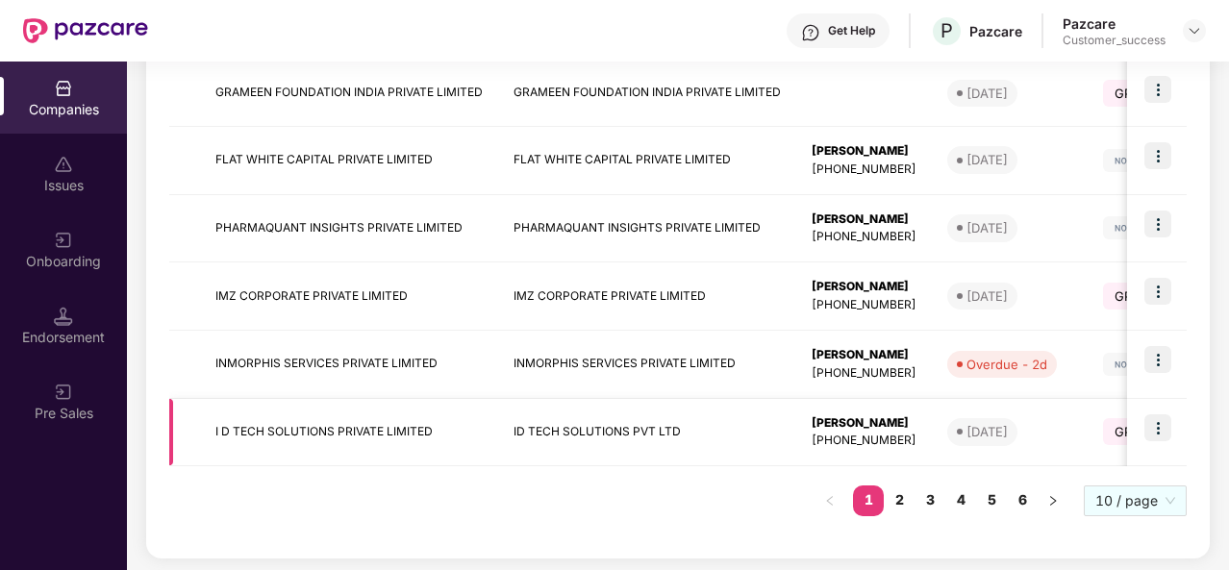
click at [321, 427] on td "I D TECH SOLUTIONS PRIVATE LIMITED" at bounding box center [349, 433] width 298 height 68
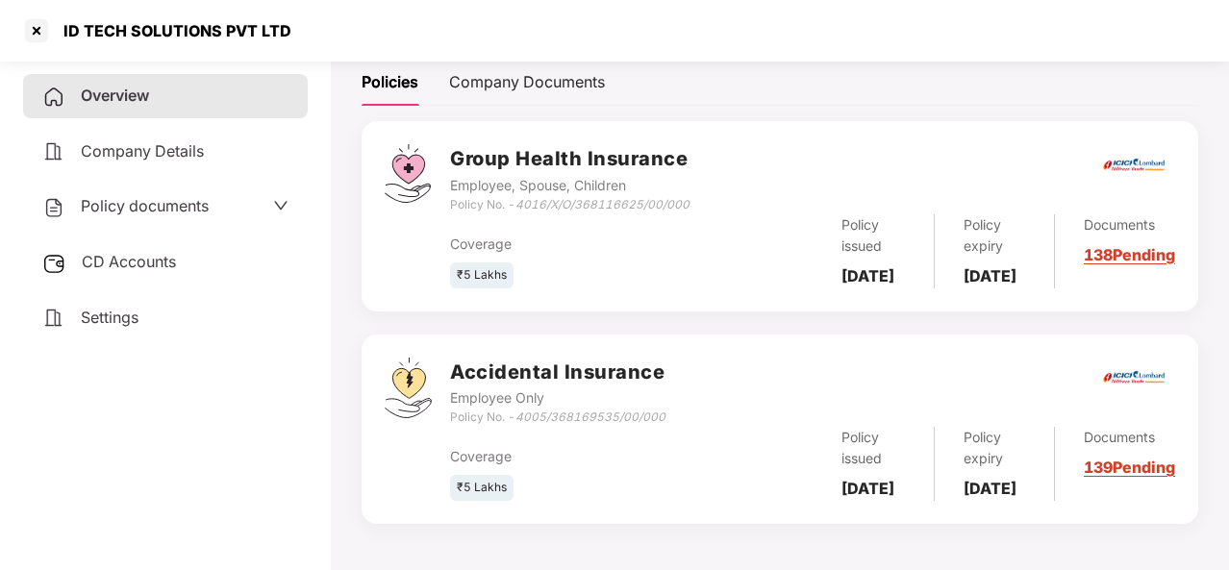
scroll to position [0, 0]
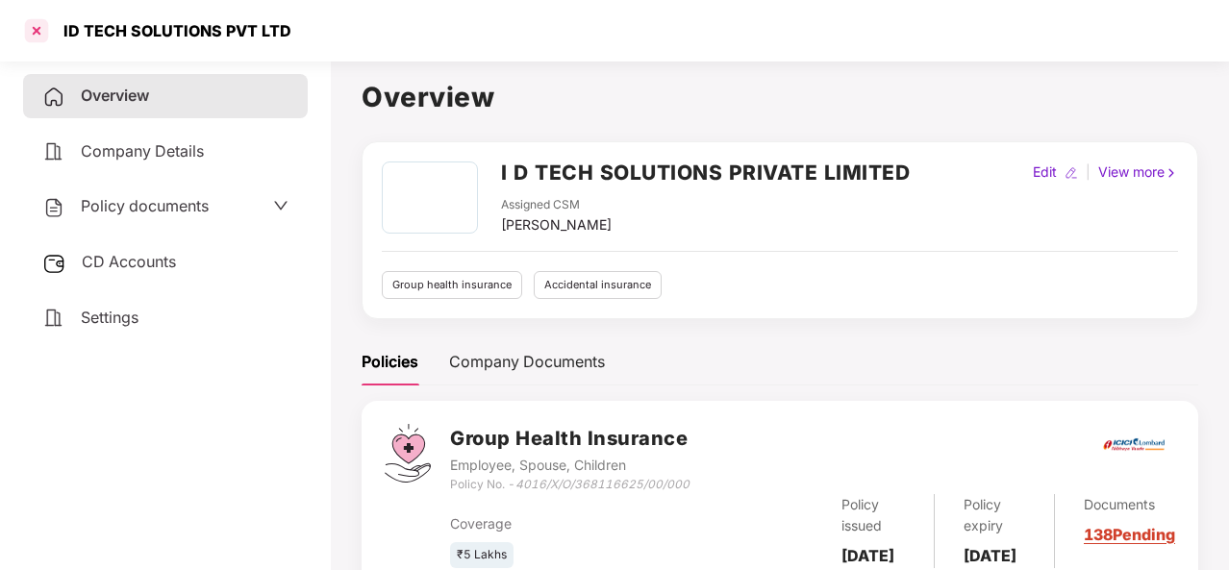
click at [35, 37] on div at bounding box center [36, 30] width 31 height 31
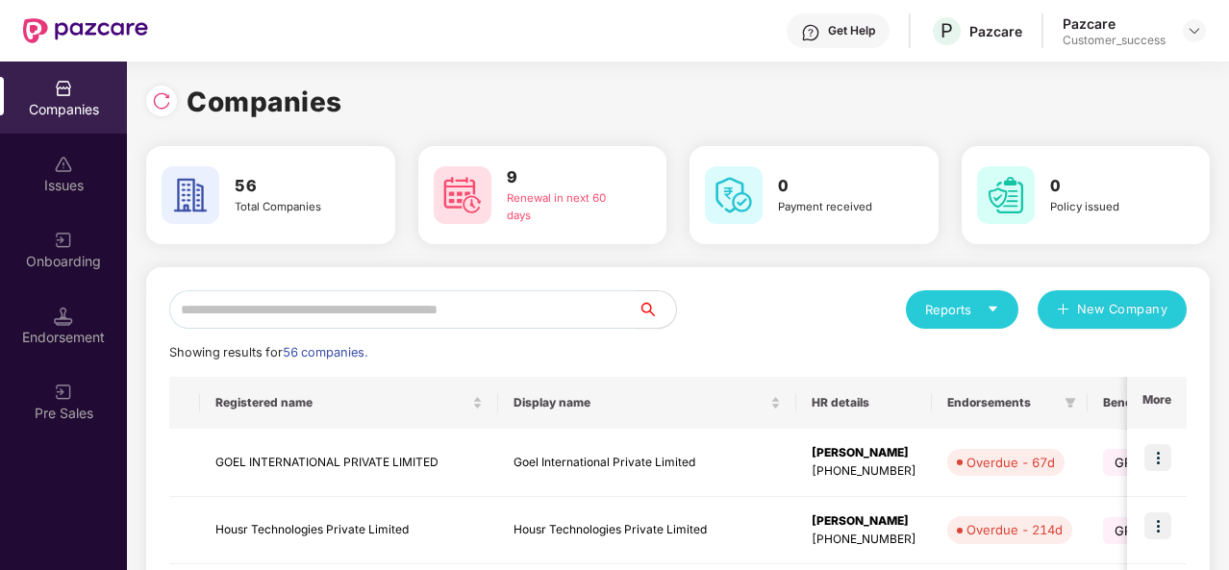
click at [998, 309] on icon "caret-down" at bounding box center [992, 309] width 12 height 12
click at [69, 176] on div "Issues" at bounding box center [63, 185] width 127 height 19
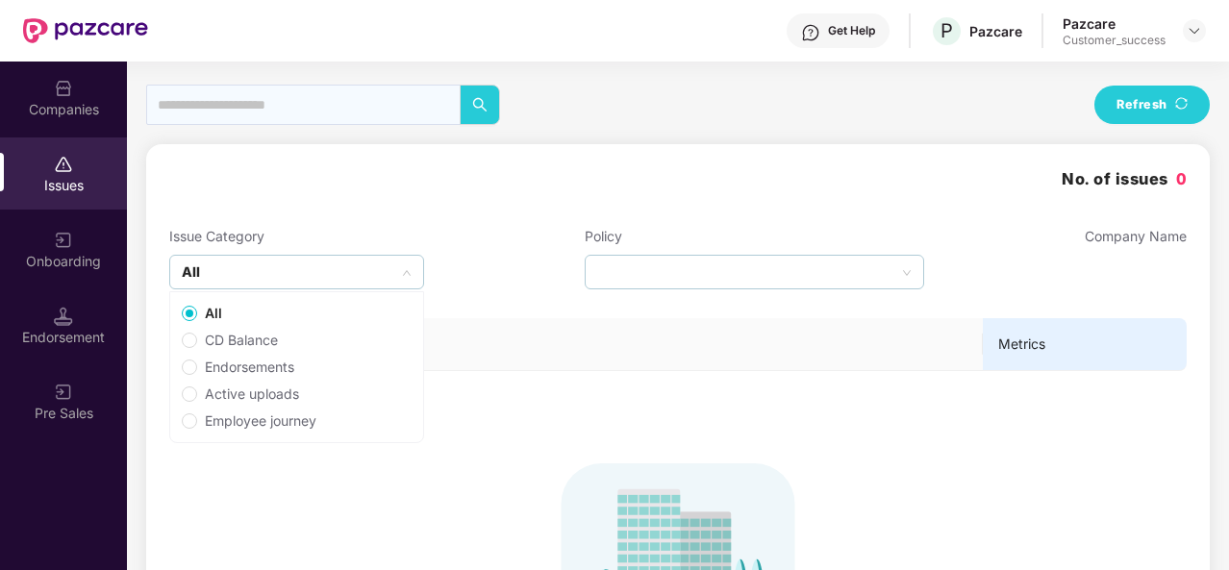
click at [406, 275] on icon "up" at bounding box center [407, 273] width 10 height 10
click at [306, 334] on label "CD Balance" at bounding box center [292, 340] width 245 height 27
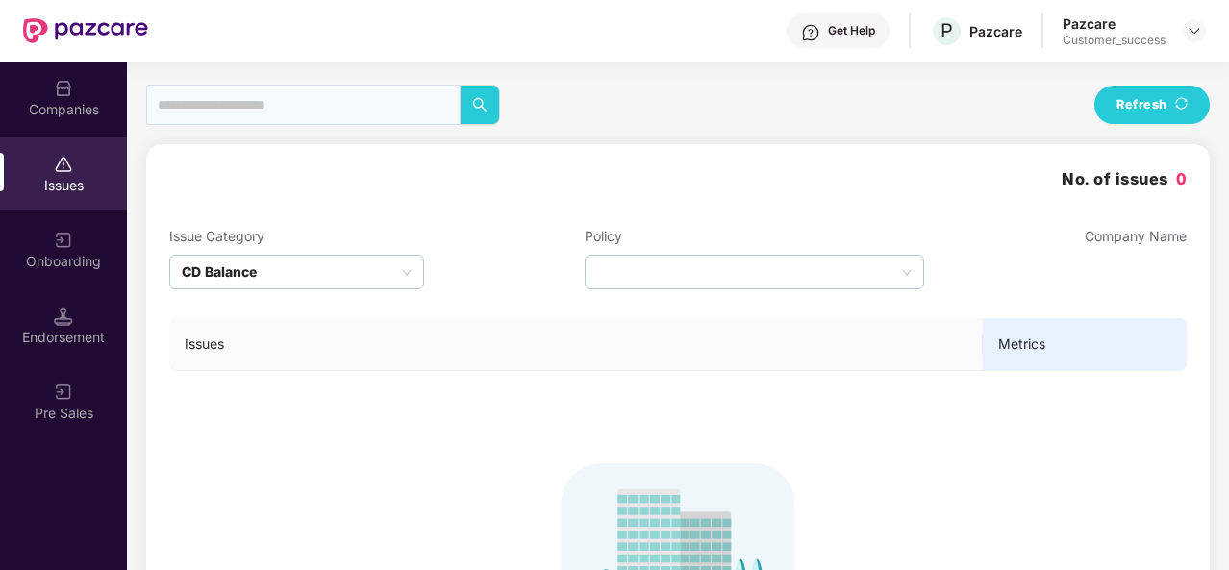
click at [491, 280] on div "Issue Category CD Balance Policy Company Name" at bounding box center [677, 257] width 1017 height 63
click at [54, 270] on div "Onboarding" at bounding box center [63, 261] width 127 height 19
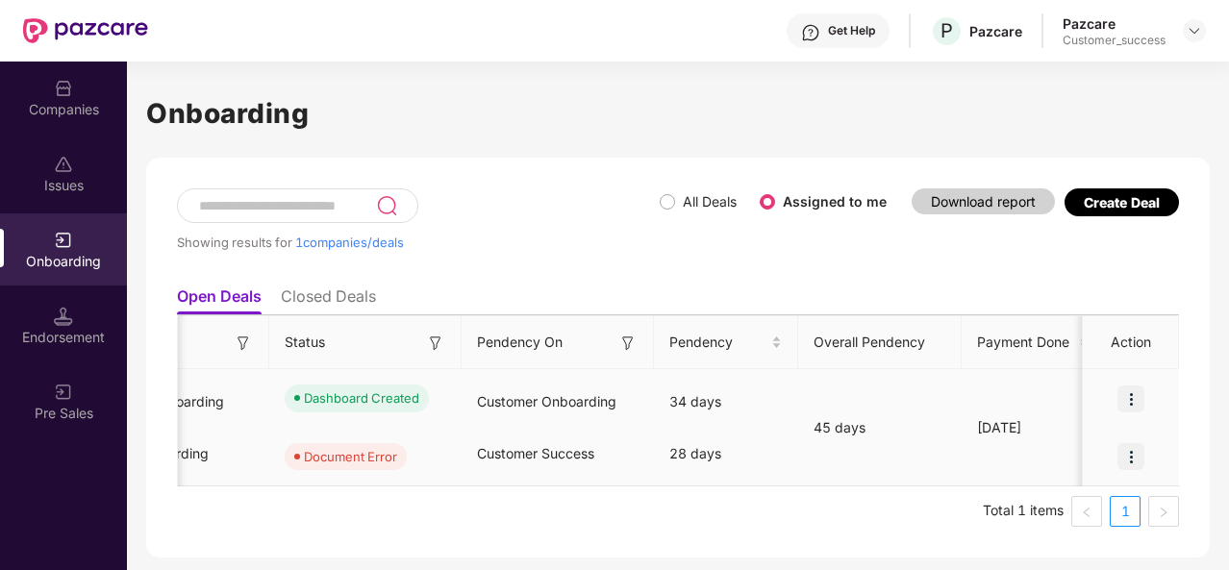
scroll to position [0, 516]
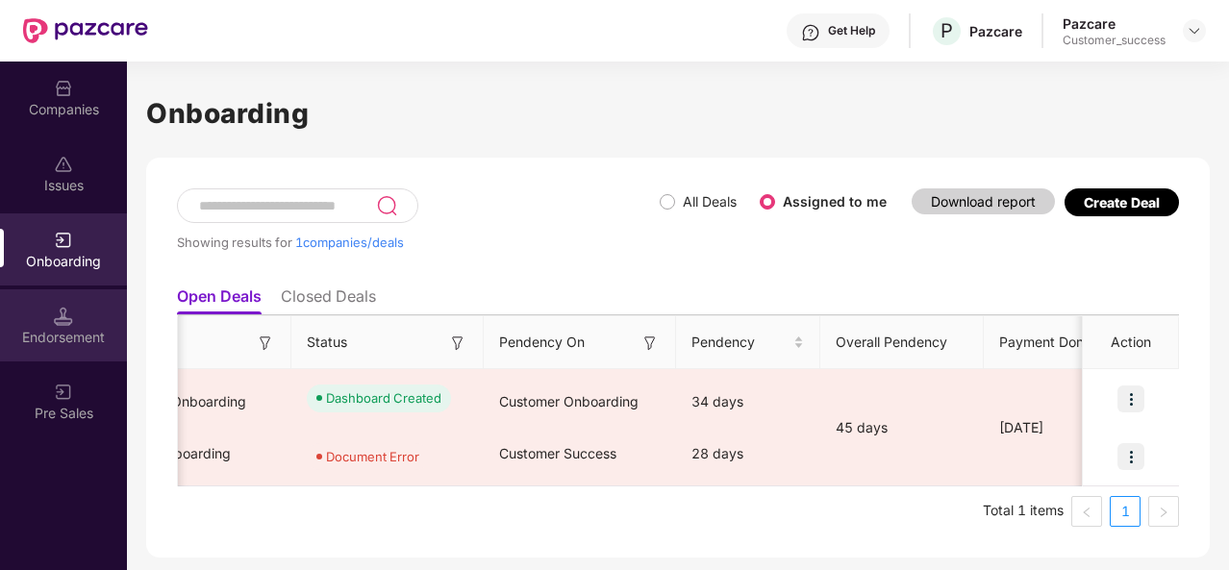
click at [50, 328] on div "Endorsement" at bounding box center [63, 337] width 127 height 19
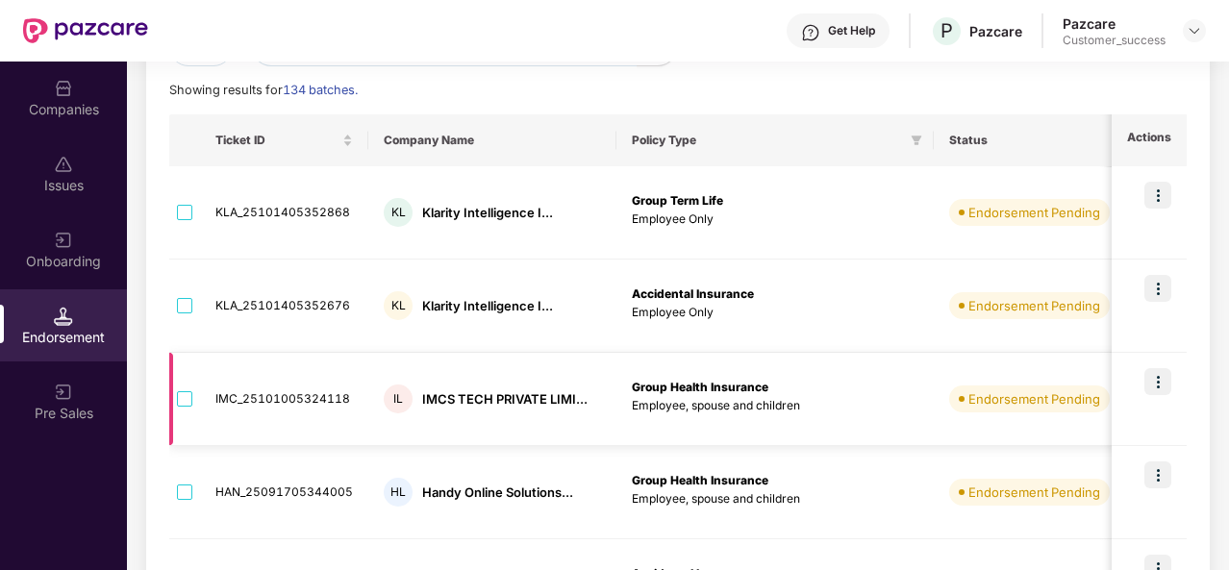
scroll to position [192, 0]
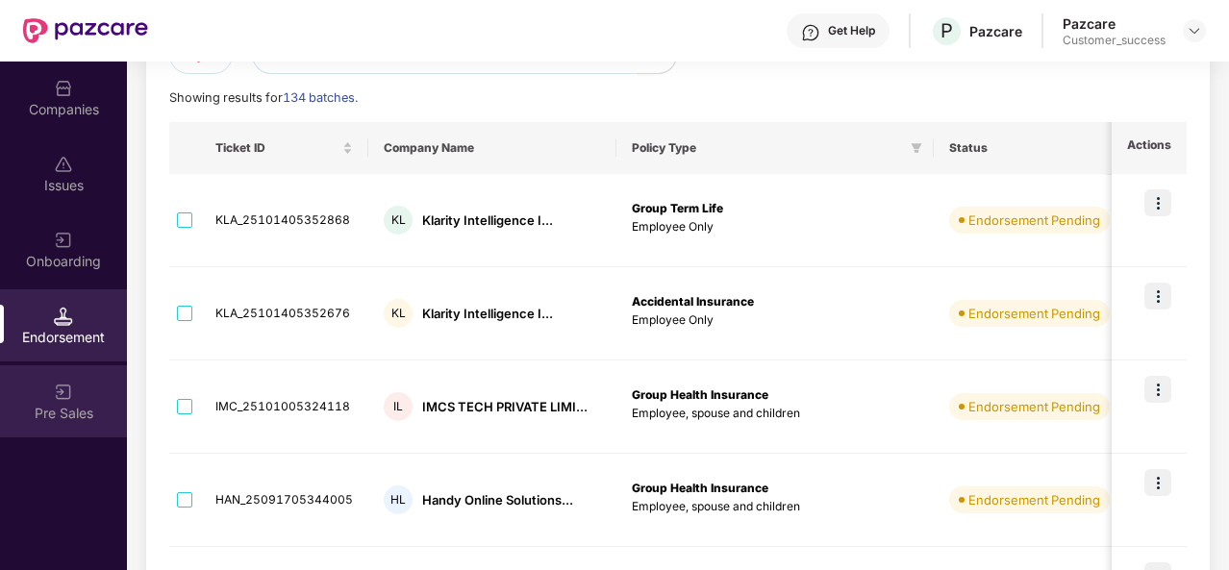
click at [52, 407] on div "Pre Sales" at bounding box center [63, 413] width 127 height 19
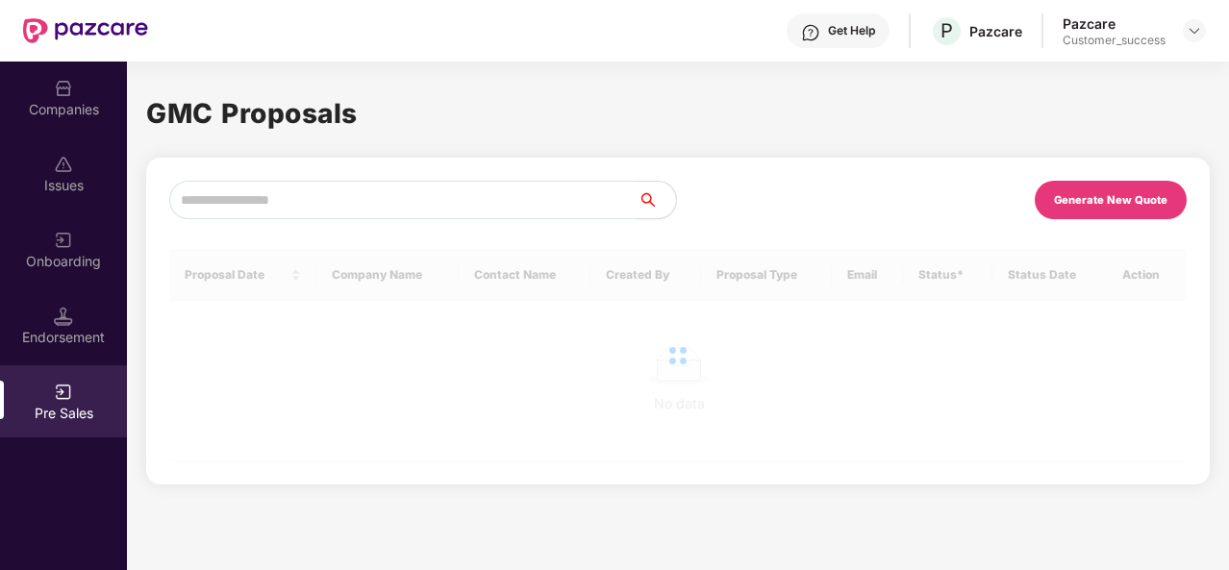
scroll to position [0, 0]
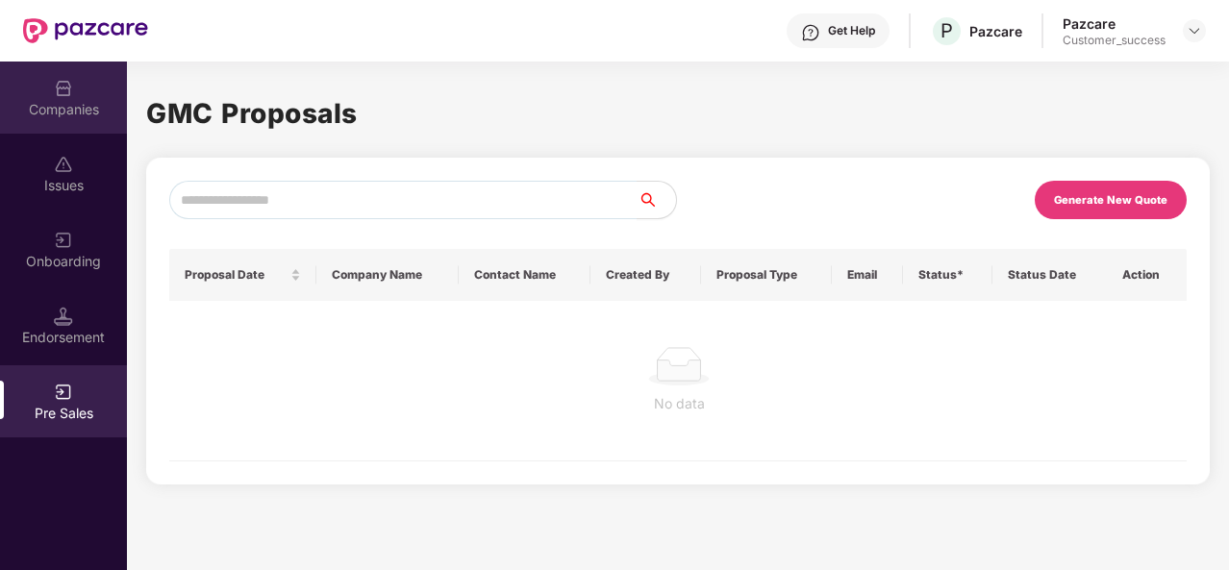
click at [48, 83] on div "Companies" at bounding box center [63, 98] width 127 height 72
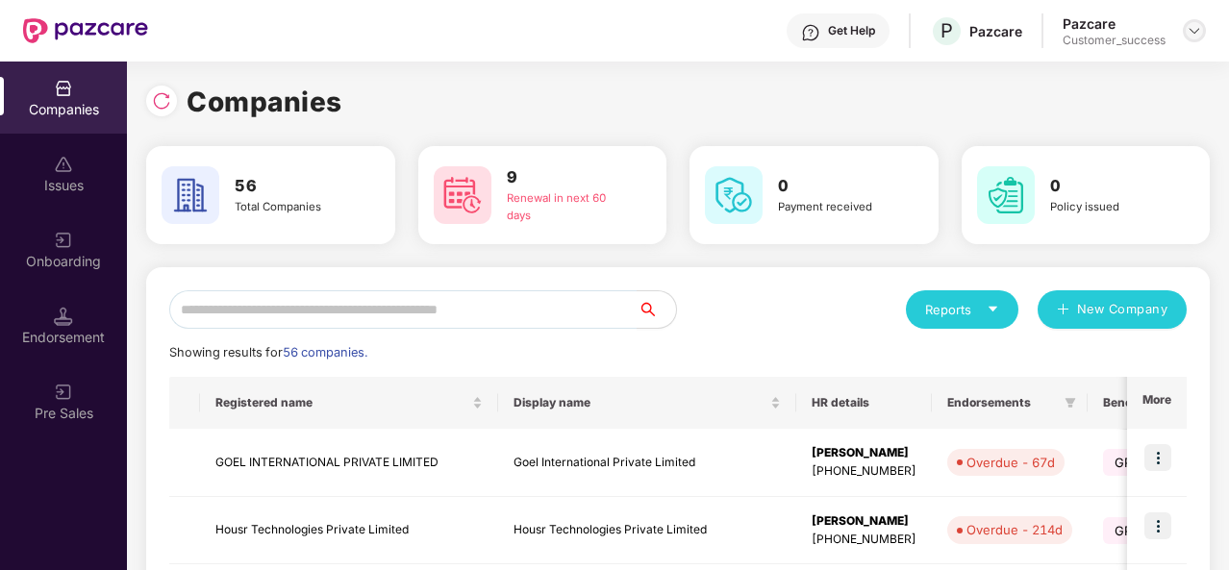
click at [1188, 39] on div at bounding box center [1193, 30] width 23 height 23
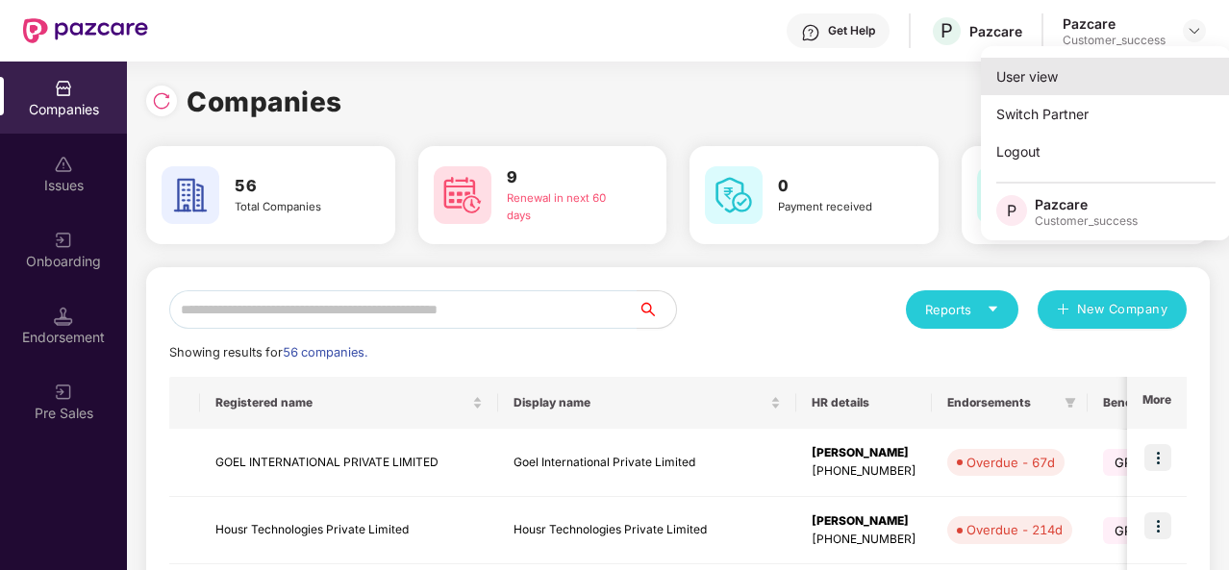
click at [998, 76] on div "User view" at bounding box center [1106, 76] width 250 height 37
